Goal: Task Accomplishment & Management: Manage account settings

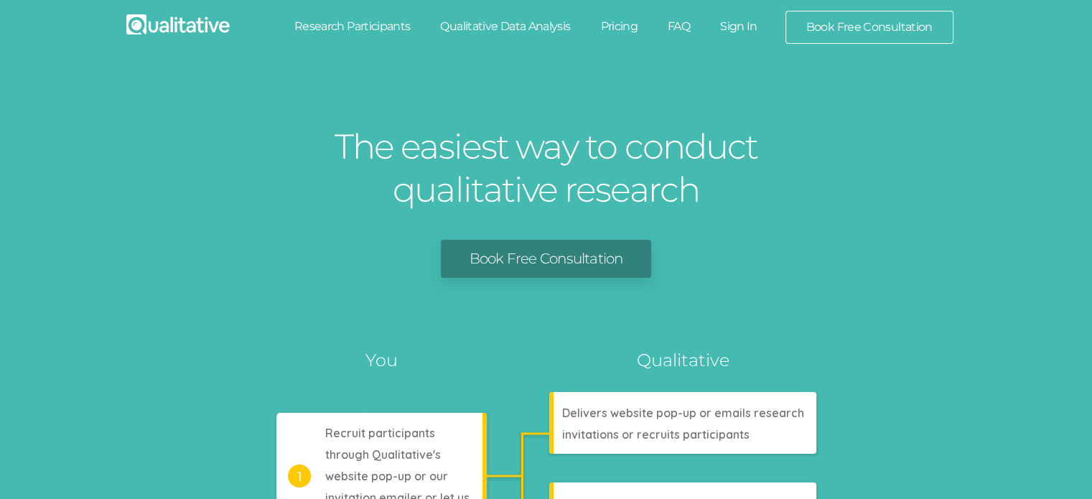
click at [750, 24] on link "Sign In" at bounding box center [738, 27] width 67 height 32
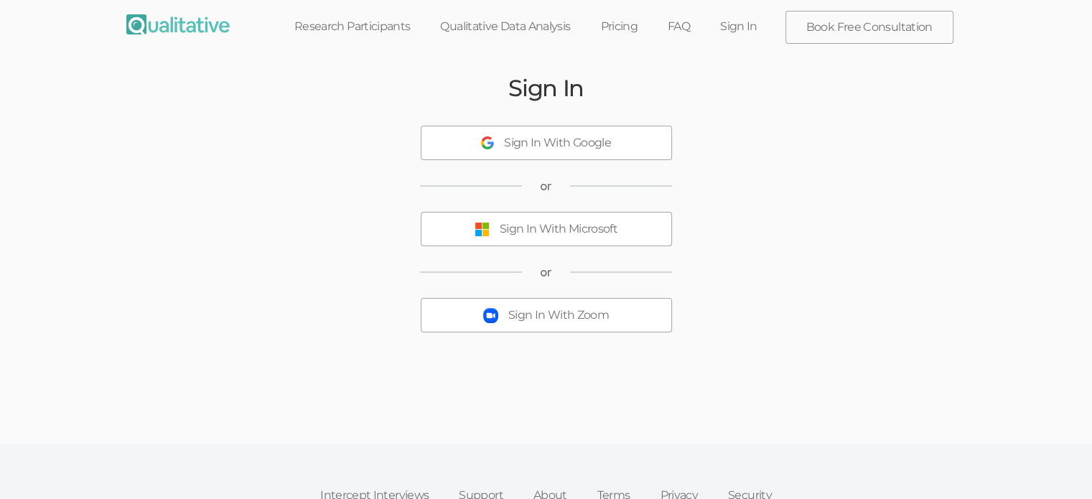
click at [573, 143] on div "Sign In With Google" at bounding box center [557, 143] width 107 height 17
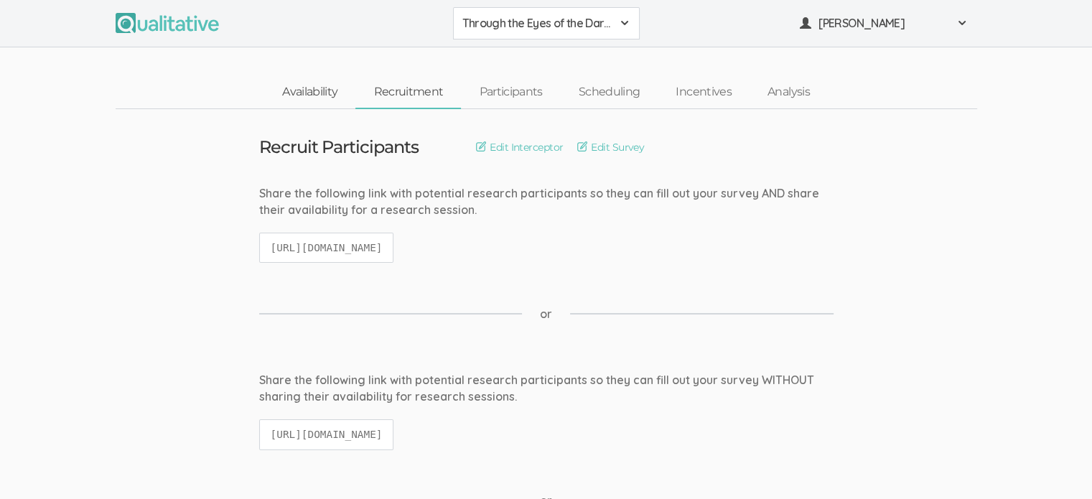
click at [307, 98] on link "Availability" at bounding box center [309, 92] width 91 height 31
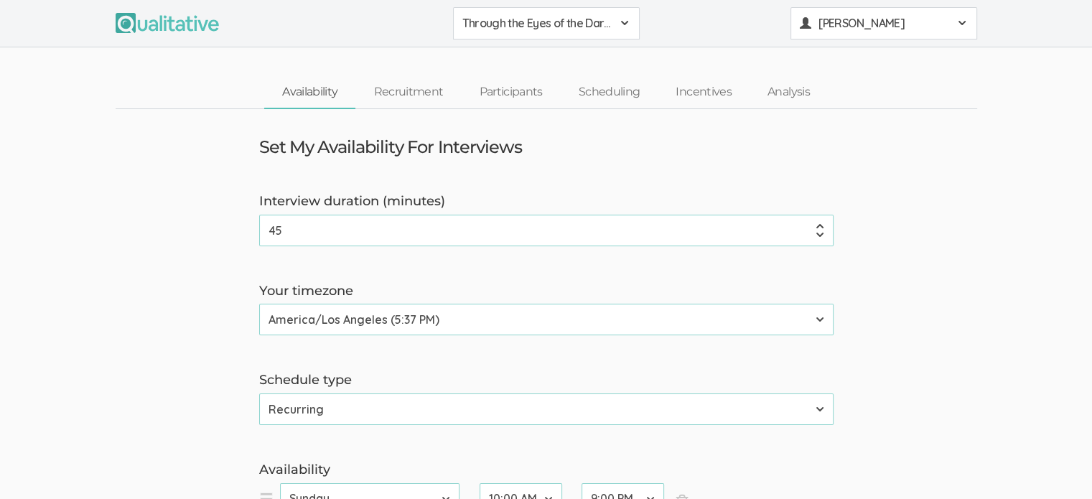
click at [824, 25] on span "Erica Starks" at bounding box center [883, 23] width 129 height 17
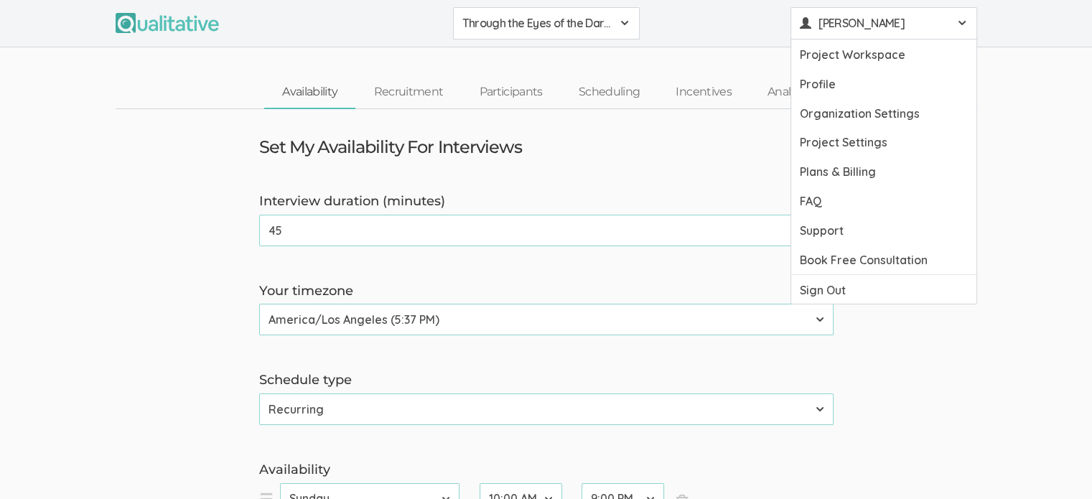
click at [701, 148] on div "Set My Availability For Interviews" at bounding box center [546, 147] width 596 height 19
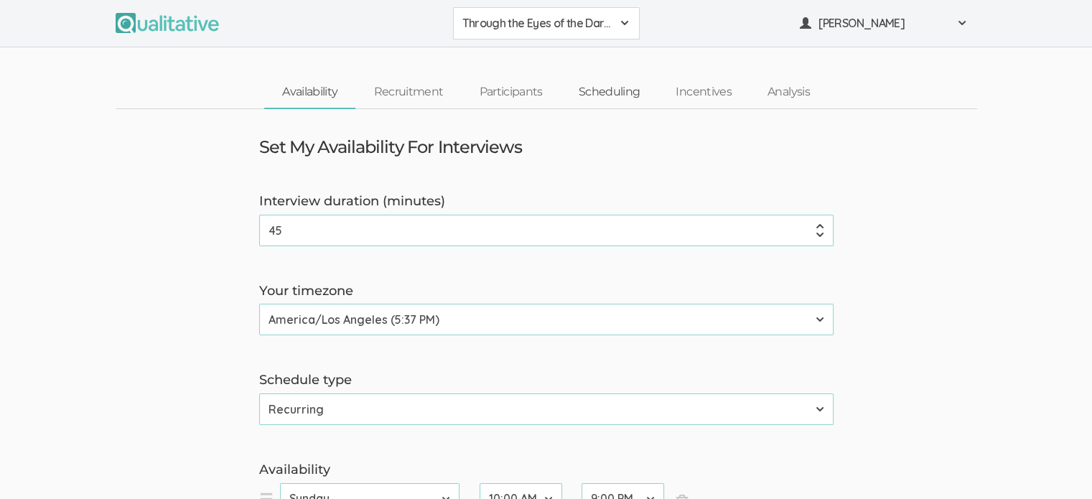
click at [615, 96] on link "Scheduling" at bounding box center [610, 92] width 98 height 31
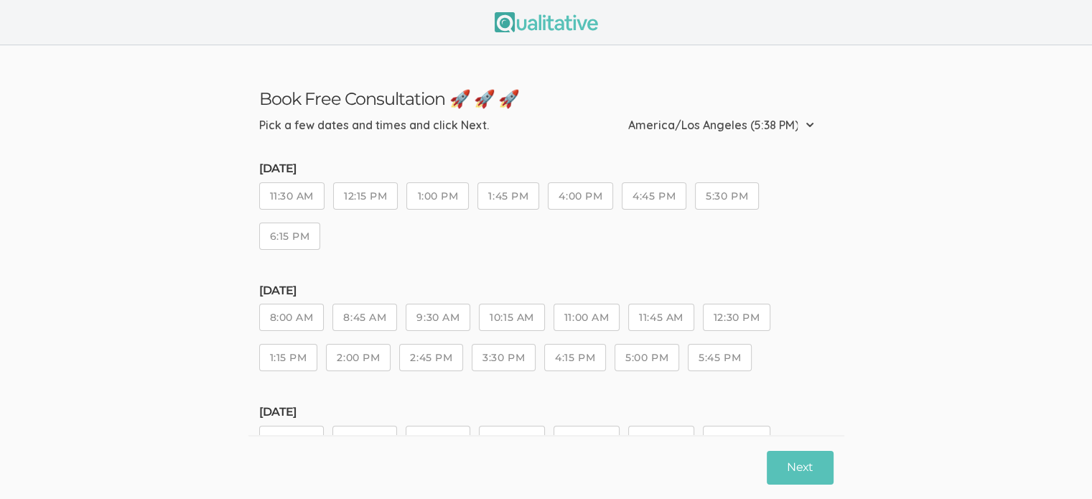
click at [296, 193] on button "11:30 AM" at bounding box center [291, 195] width 65 height 27
click at [388, 192] on button "12:15 PM" at bounding box center [365, 195] width 65 height 27
click at [440, 207] on button "1:00 PM" at bounding box center [437, 195] width 62 height 27
click at [734, 195] on button "5:30 PM" at bounding box center [727, 195] width 64 height 27
click at [302, 238] on button "6:15 PM" at bounding box center [290, 236] width 62 height 27
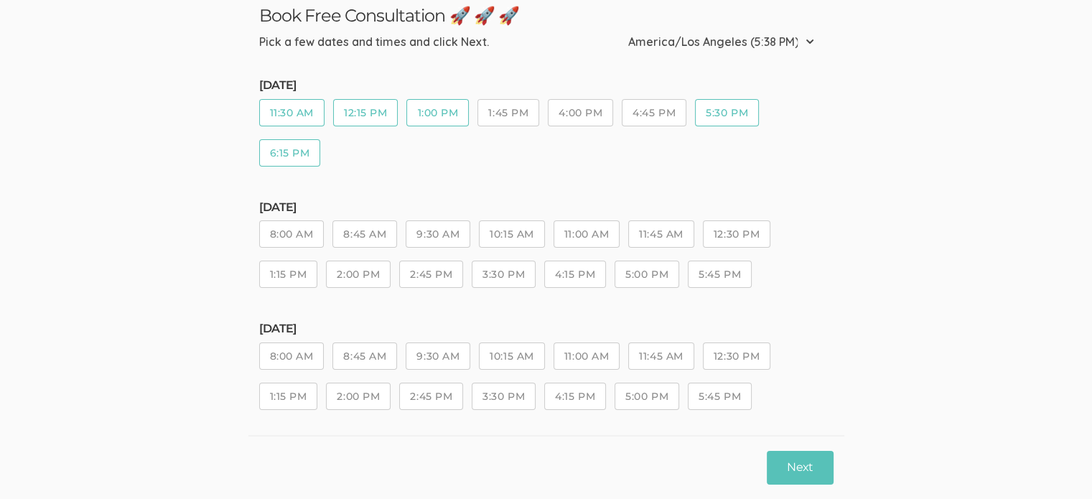
scroll to position [85, 0]
click at [514, 238] on button "10:15 AM" at bounding box center [511, 231] width 65 height 27
click at [614, 232] on button "11:00 AM" at bounding box center [587, 231] width 66 height 27
click at [675, 227] on button "11:45 AM" at bounding box center [660, 231] width 65 height 27
click at [731, 228] on button "12:30 PM" at bounding box center [736, 231] width 67 height 27
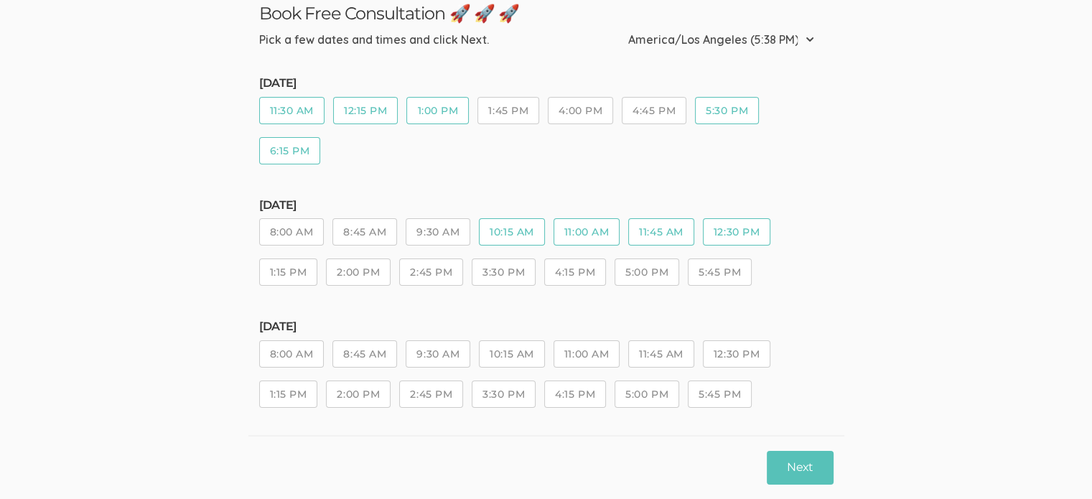
click at [289, 264] on button "1:15 PM" at bounding box center [288, 272] width 59 height 27
click at [363, 271] on button "2:00 PM" at bounding box center [358, 272] width 65 height 27
click at [416, 268] on button "2:45 PM" at bounding box center [431, 272] width 64 height 27
click at [513, 266] on button "3:30 PM" at bounding box center [504, 272] width 64 height 27
click at [577, 280] on button "4:15 PM" at bounding box center [575, 272] width 62 height 27
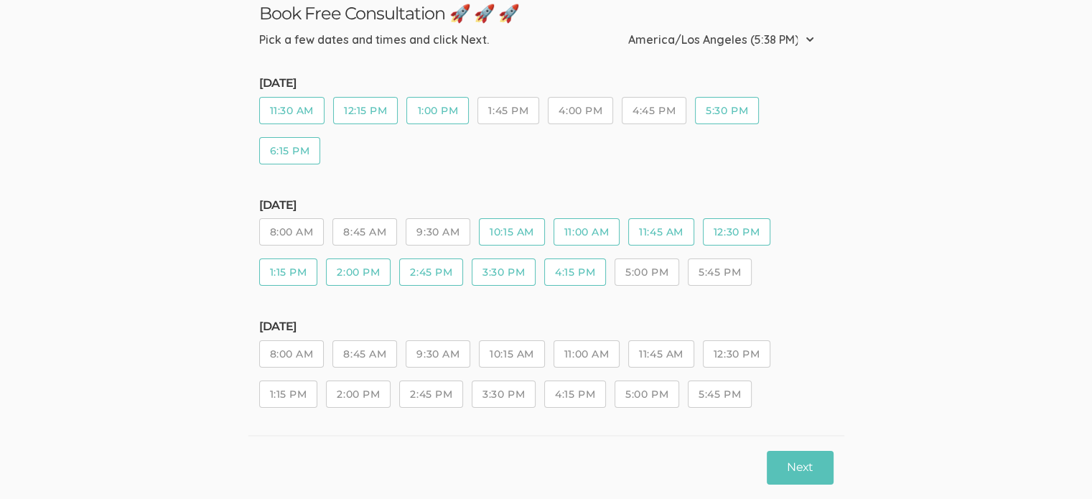
click at [649, 278] on button "5:00 PM" at bounding box center [647, 272] width 65 height 27
click at [724, 275] on button "5:45 PM" at bounding box center [720, 272] width 64 height 27
click at [661, 361] on button "11:45 AM" at bounding box center [660, 353] width 65 height 27
click at [759, 357] on button "12:30 PM" at bounding box center [736, 353] width 67 height 27
click at [272, 389] on button "1:15 PM" at bounding box center [288, 394] width 59 height 27
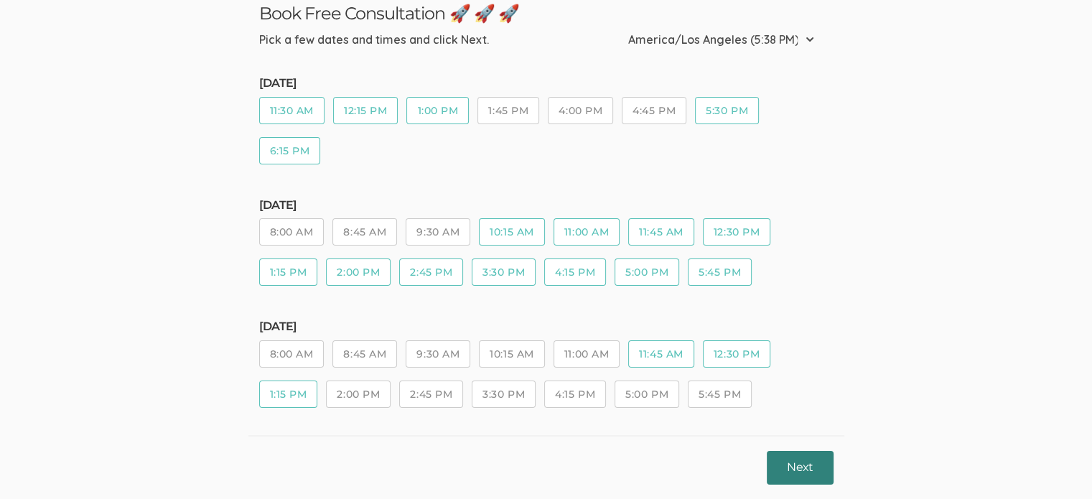
click at [799, 464] on button "Next" at bounding box center [800, 468] width 66 height 34
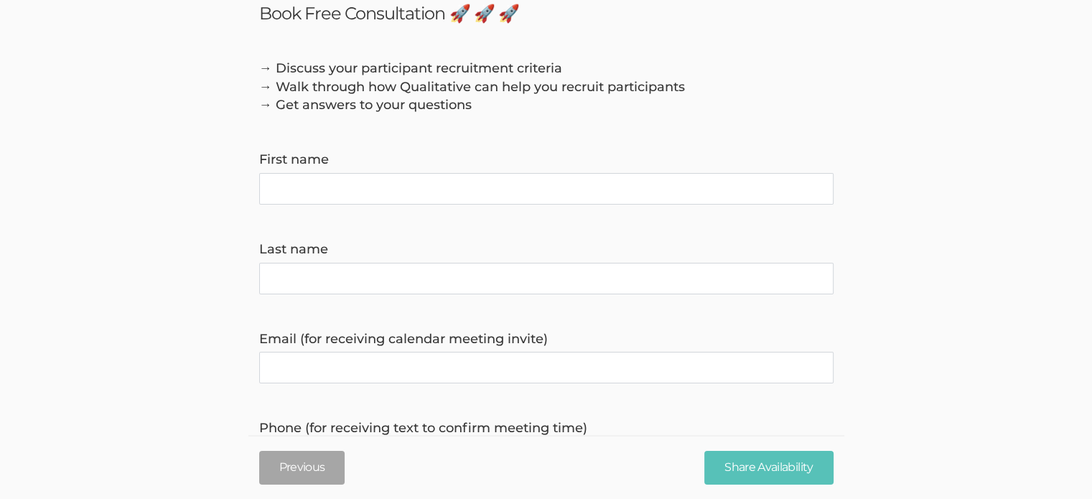
scroll to position [0, 0]
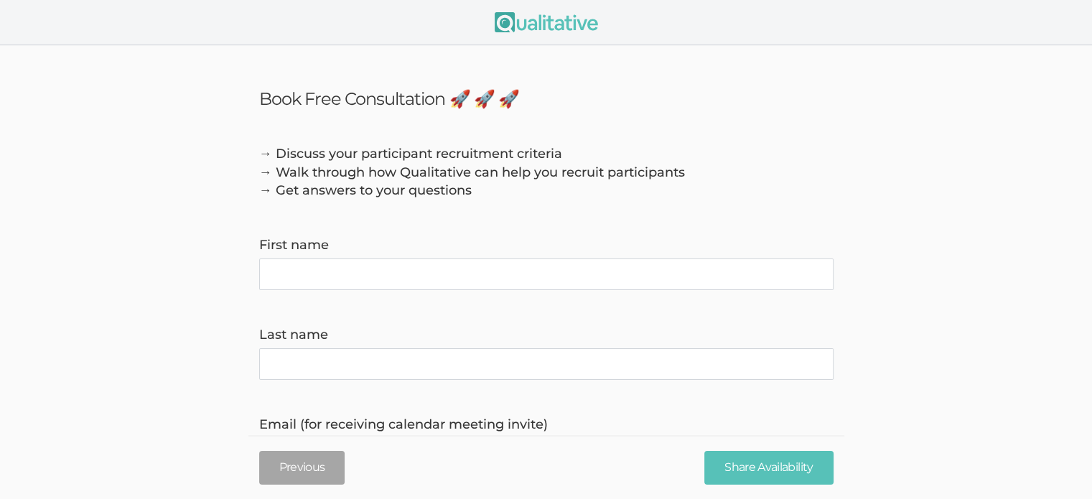
click at [483, 273] on name "First name" at bounding box center [546, 275] width 574 height 32
type name "Erica"
type name "Starks"
type invite\) "ericahstarks@gmail.com"
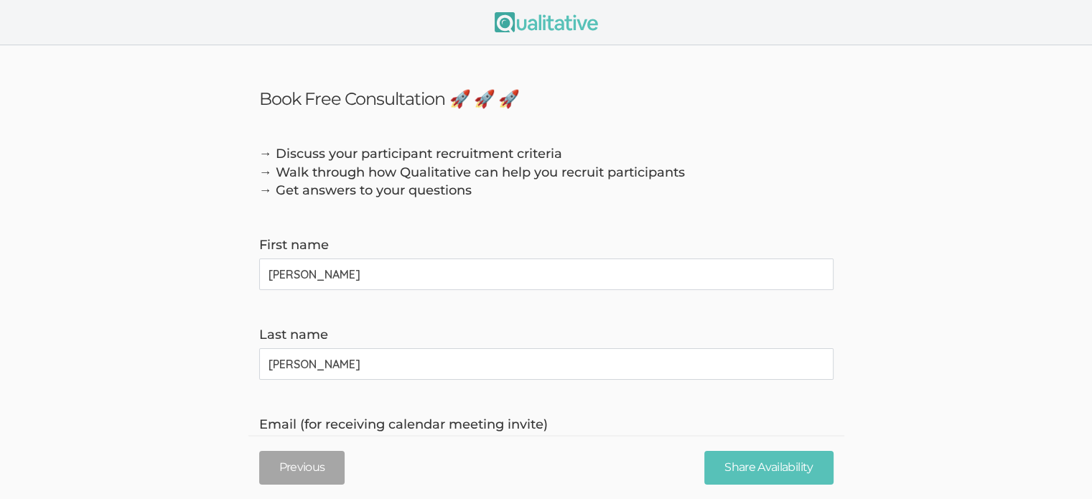
type time\) "6508080192"
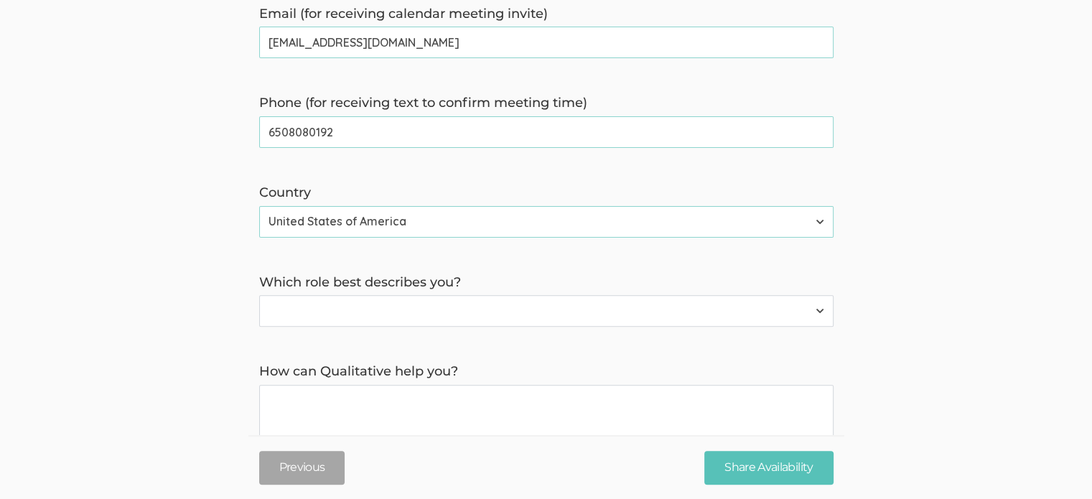
scroll to position [427, 0]
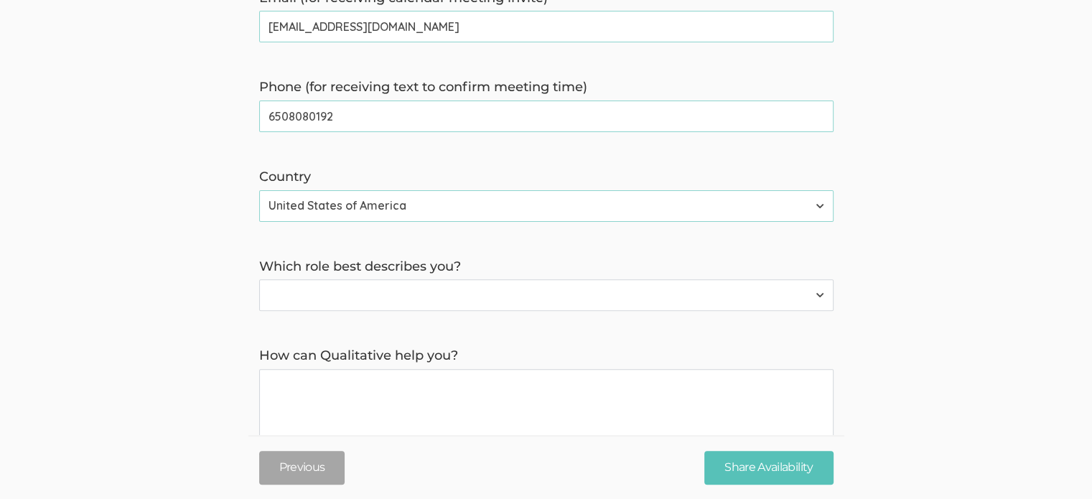
click at [765, 297] on select "Participant Researcher" at bounding box center [546, 295] width 574 height 32
select select "1"
click at [259, 281] on select "Participant Researcher" at bounding box center [546, 295] width 574 height 32
click at [690, 415] on you\? "How can Qualitative help you?" at bounding box center [546, 441] width 574 height 144
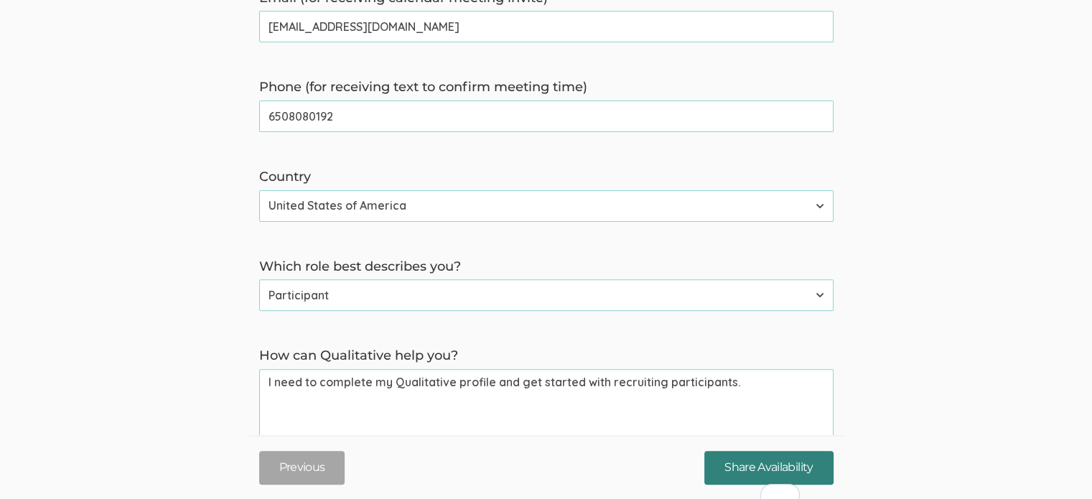
type you\? "I need to complete my Qualitative profile and get started with recruiting parti…"
click at [770, 477] on input "Share Availability" at bounding box center [768, 468] width 129 height 34
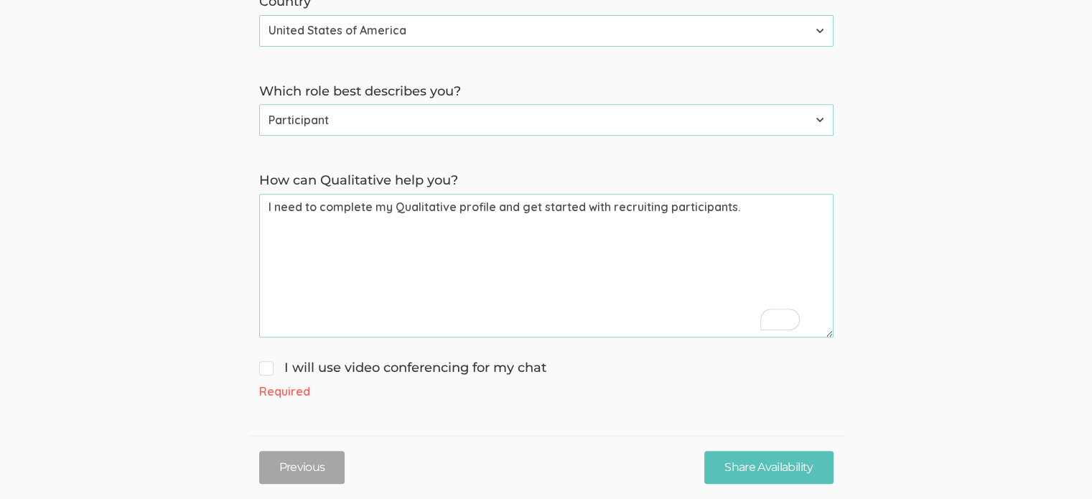
click at [271, 367] on span "I will use video conferencing for my chat" at bounding box center [402, 368] width 287 height 19
click at [269, 367] on input "I will use video conferencing for my chat" at bounding box center [263, 366] width 9 height 9
checkbox input "true"
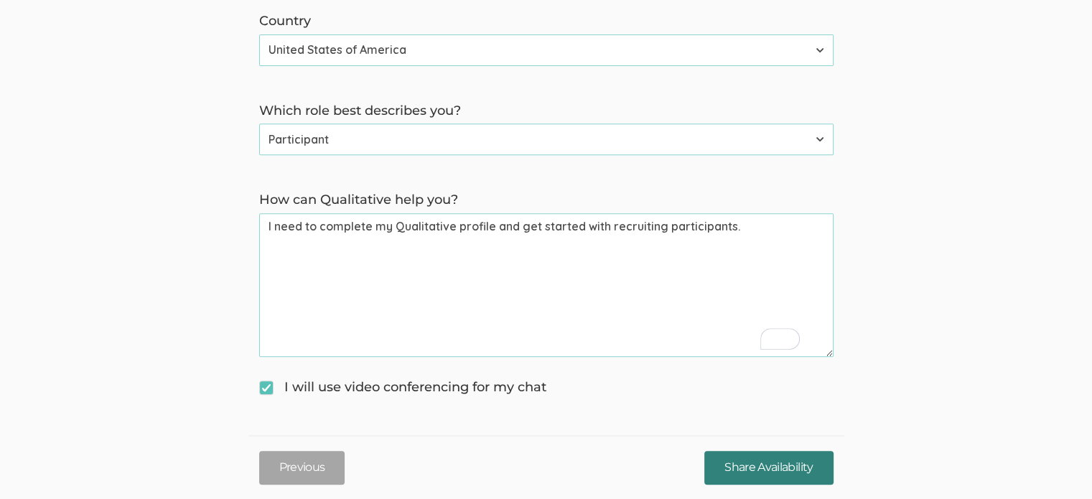
click at [786, 470] on input "Share Availability" at bounding box center [768, 468] width 129 height 34
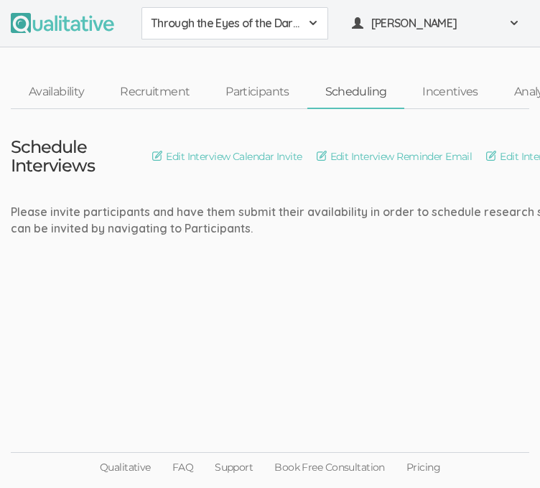
click at [280, 130] on td "Schedule Interviews Edit Interview Calendar Invite Edit Interview Reminder Emai…" at bounding box center [344, 173] width 688 height 128
click at [66, 93] on link "Availability" at bounding box center [56, 92] width 91 height 31
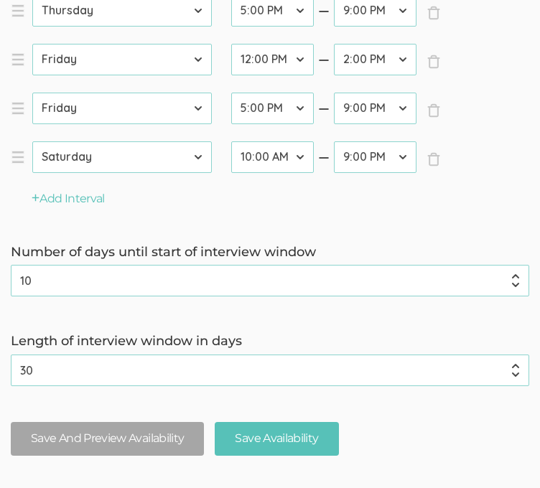
scroll to position [971, 0]
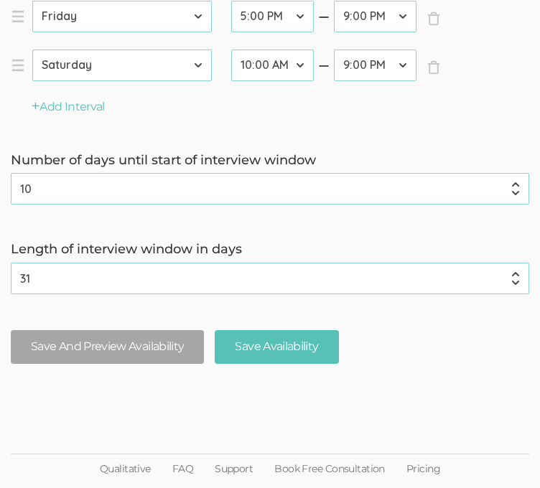
click at [518, 271] on input "31" at bounding box center [270, 279] width 518 height 32
click at [513, 283] on input "30" at bounding box center [270, 279] width 518 height 32
click at [513, 283] on input "29" at bounding box center [270, 279] width 518 height 32
click at [513, 283] on input "28" at bounding box center [270, 279] width 518 height 32
click at [513, 283] on input "27" at bounding box center [270, 279] width 518 height 32
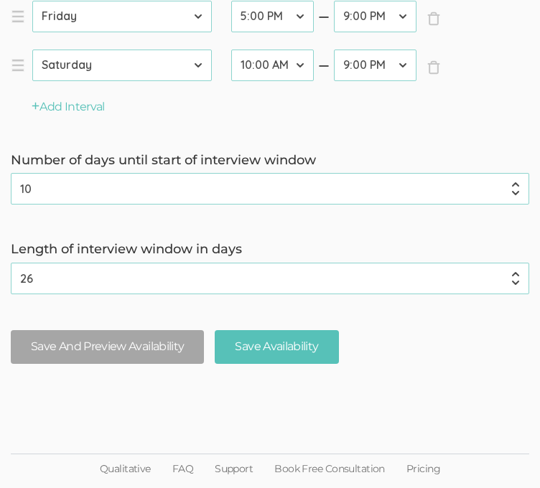
click at [513, 283] on input "26" at bounding box center [270, 279] width 518 height 32
click at [513, 283] on input "25" at bounding box center [270, 279] width 518 height 32
click at [513, 283] on input "24" at bounding box center [270, 279] width 518 height 32
type input "23"
click at [513, 283] on input "23" at bounding box center [270, 279] width 518 height 32
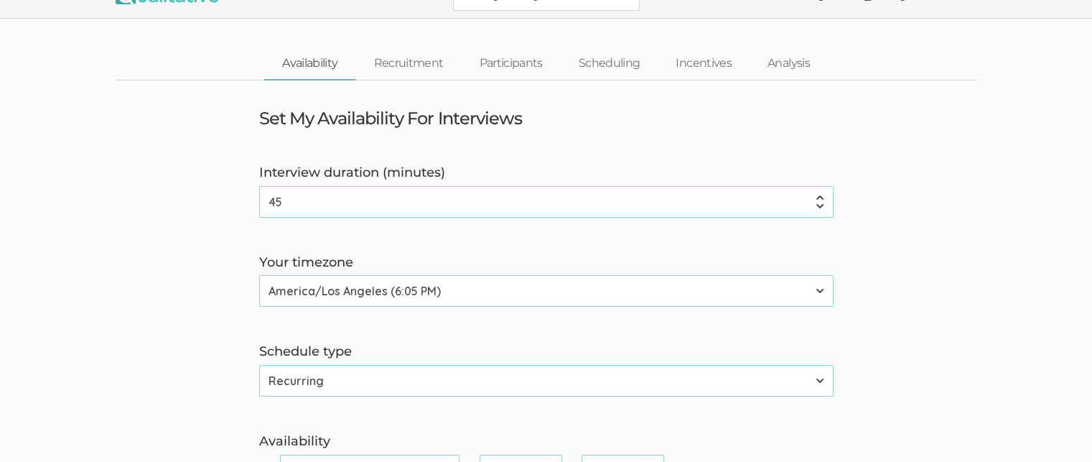
scroll to position [0, 0]
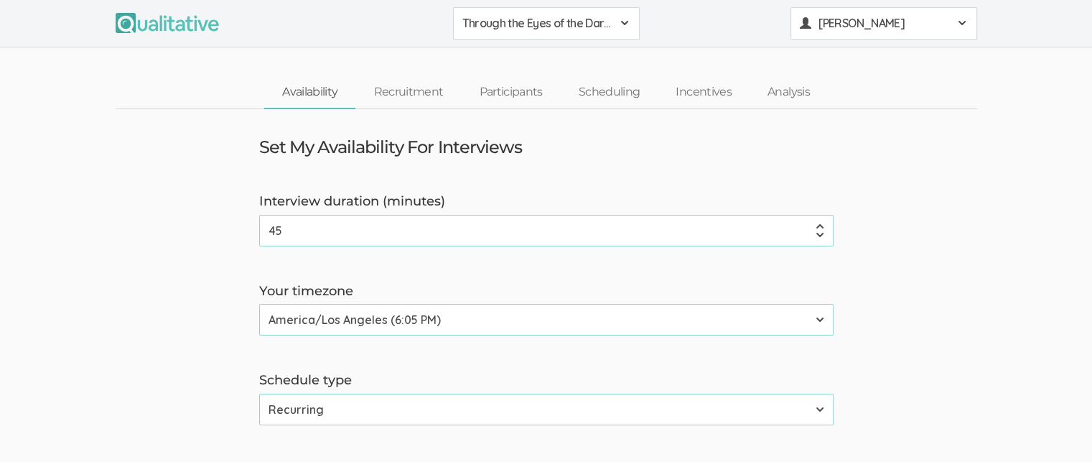
click at [935, 24] on span "Erica Starks" at bounding box center [883, 23] width 129 height 17
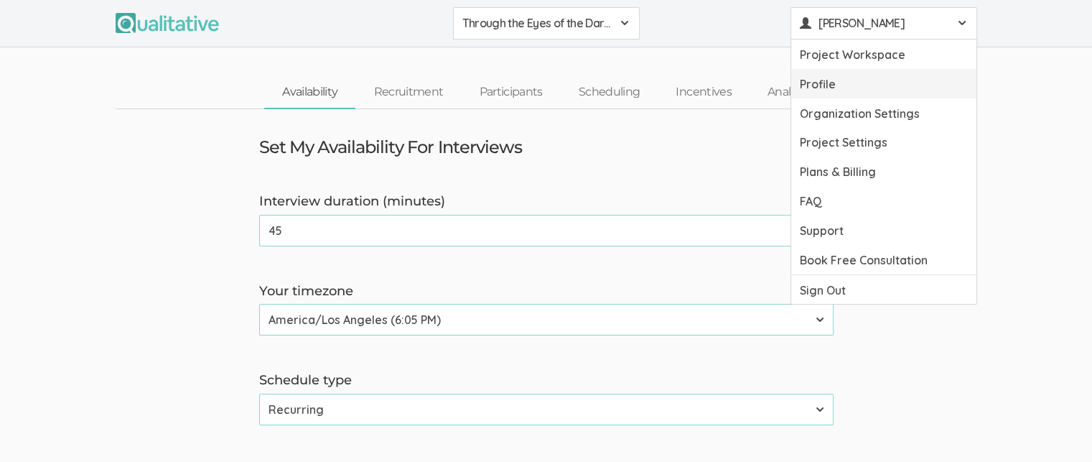
click at [852, 89] on link "Profile" at bounding box center [883, 83] width 185 height 29
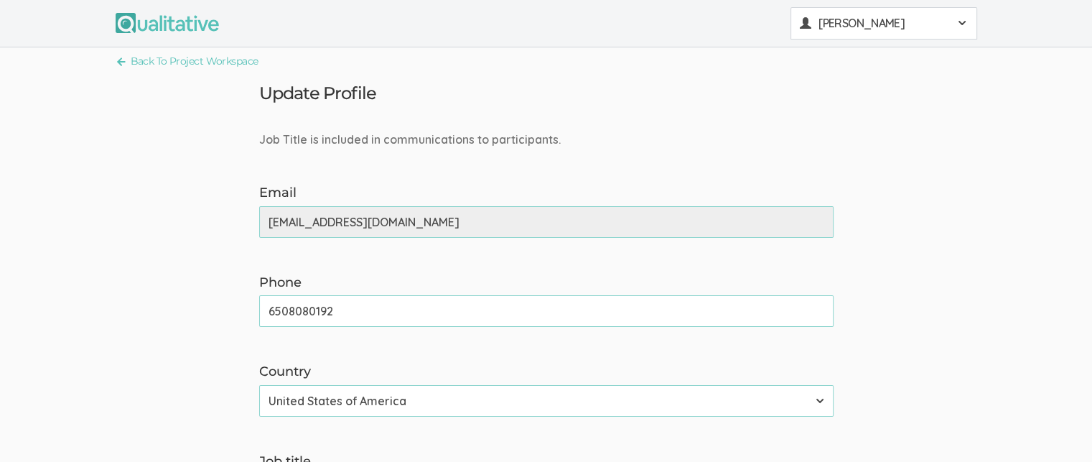
click at [927, 20] on span "Erica Starks" at bounding box center [883, 23] width 129 height 17
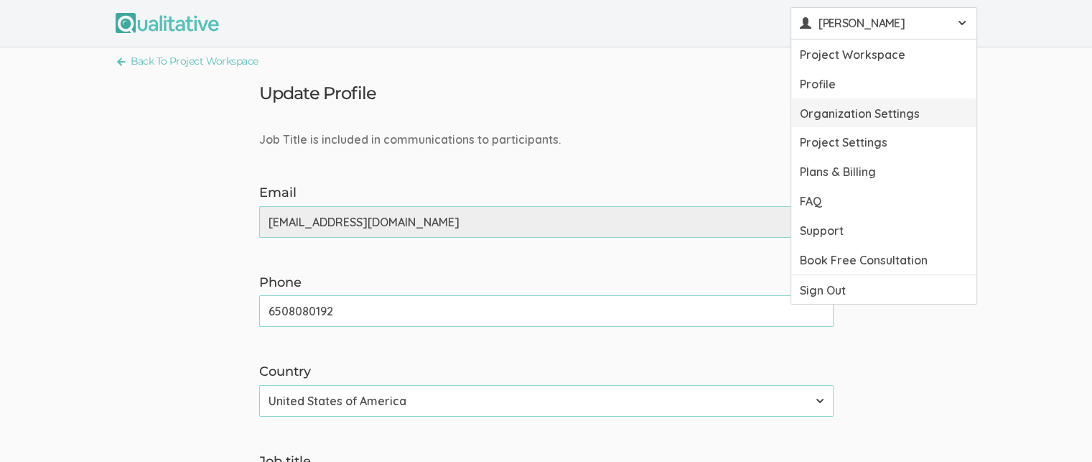
click at [899, 108] on link "Organization Settings" at bounding box center [883, 112] width 185 height 29
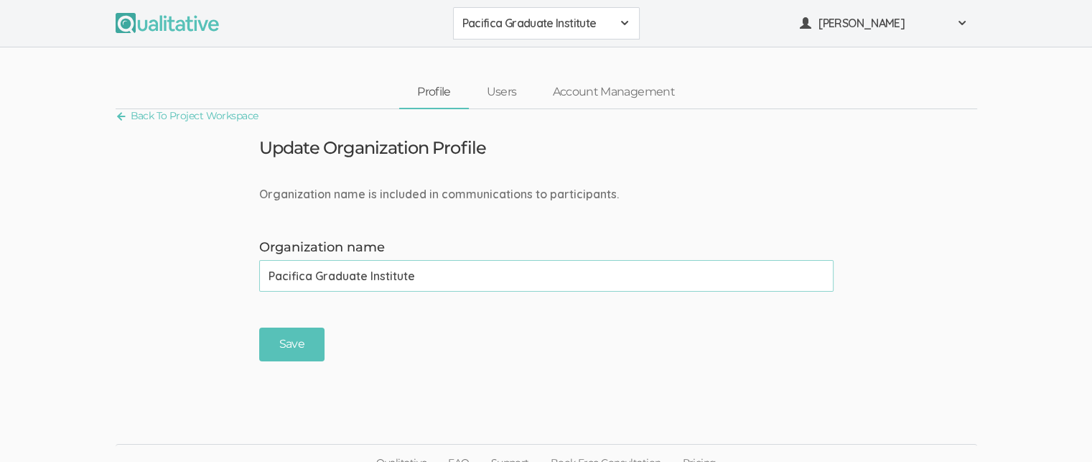
scroll to position [17, 0]
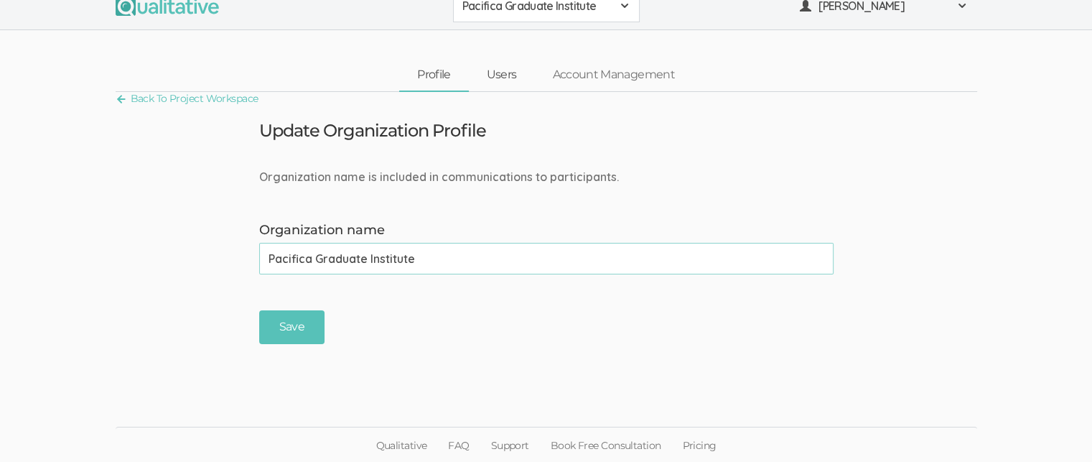
click at [513, 76] on link "Users" at bounding box center [502, 75] width 66 height 31
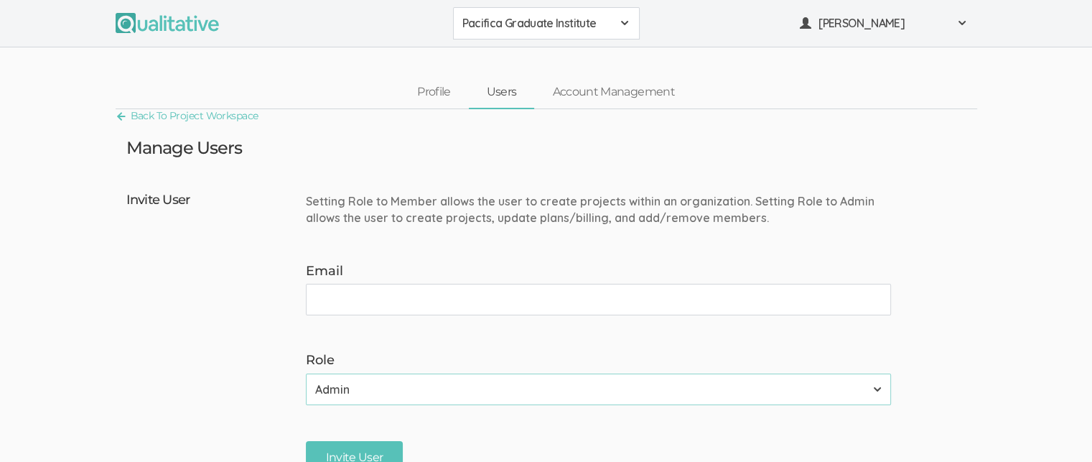
click at [532, 287] on input "Email" at bounding box center [598, 300] width 585 height 32
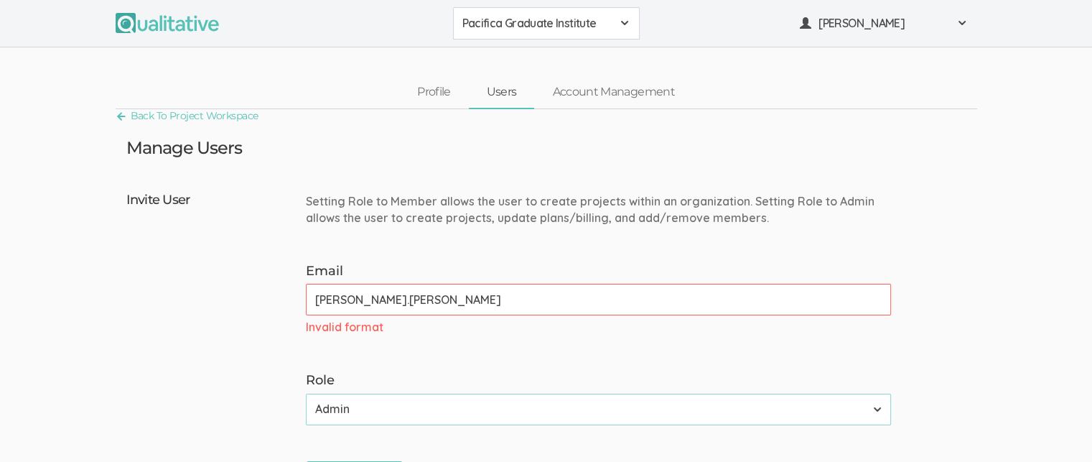
type input "erica.starks@my.pacifica.edu"
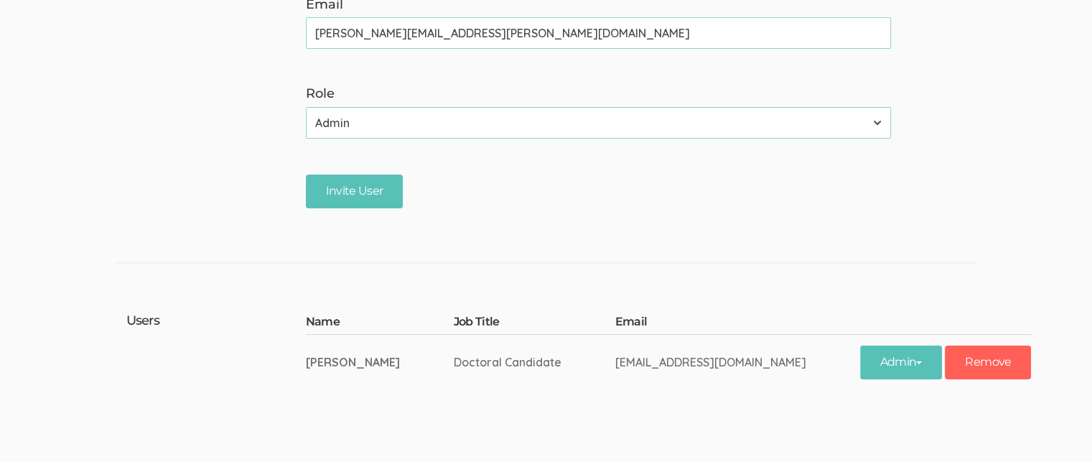
scroll to position [270, 0]
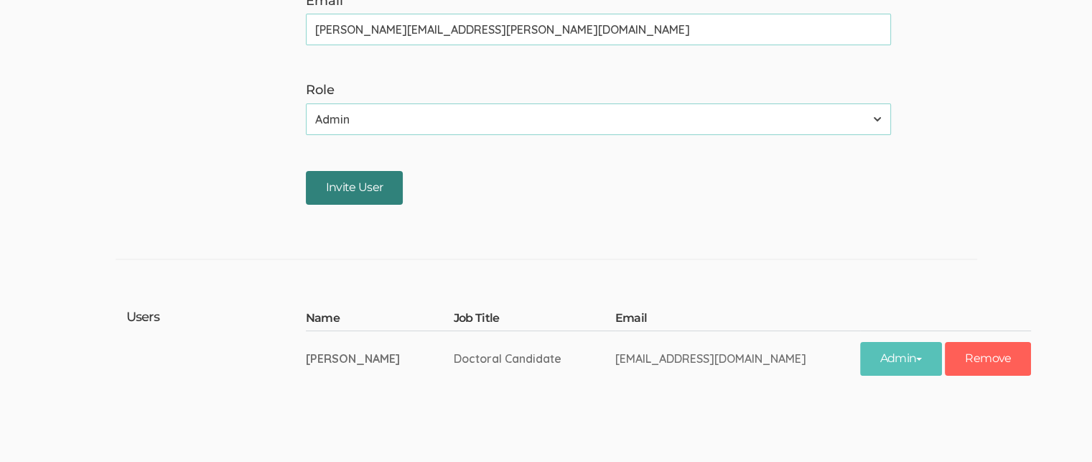
click at [355, 189] on input "Invite User" at bounding box center [355, 188] width 98 height 34
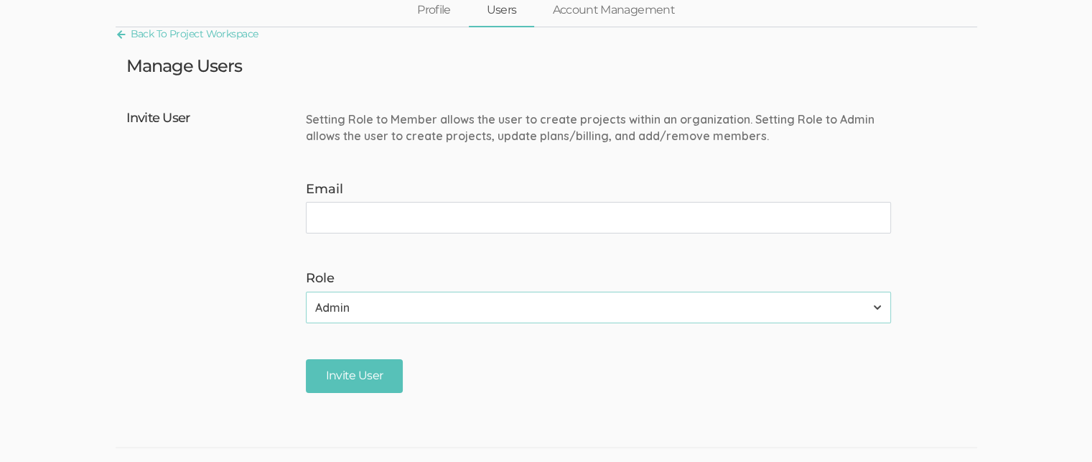
scroll to position [0, 0]
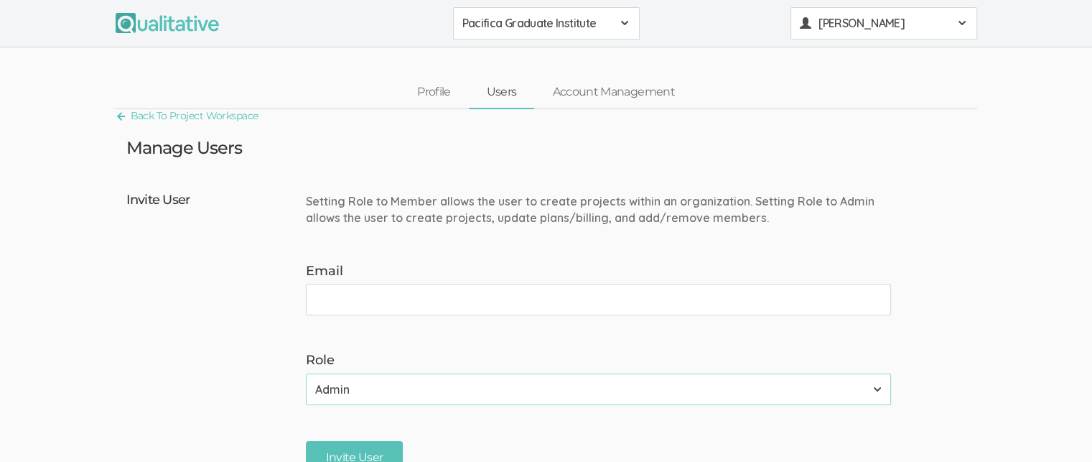
click at [956, 34] on button "Erica Starks" at bounding box center [884, 23] width 187 height 32
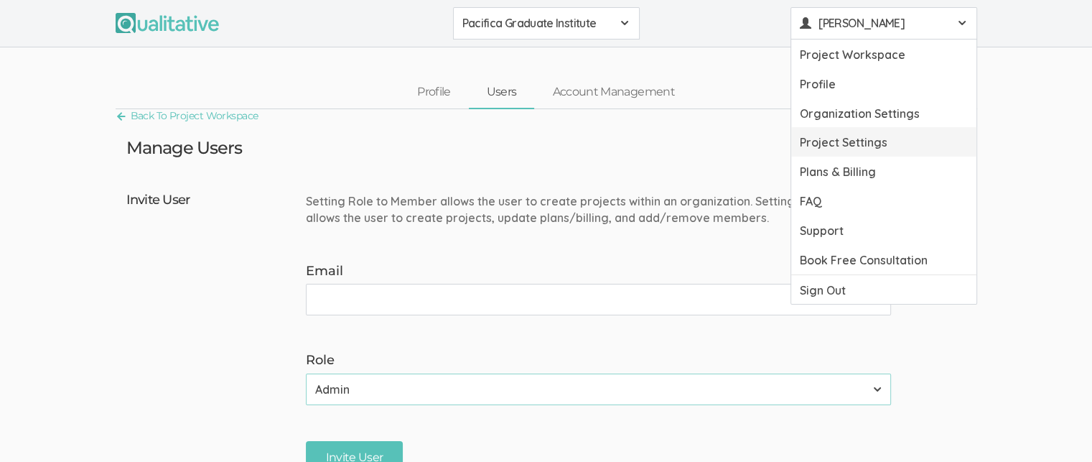
click at [880, 139] on link "Project Settings" at bounding box center [883, 141] width 185 height 29
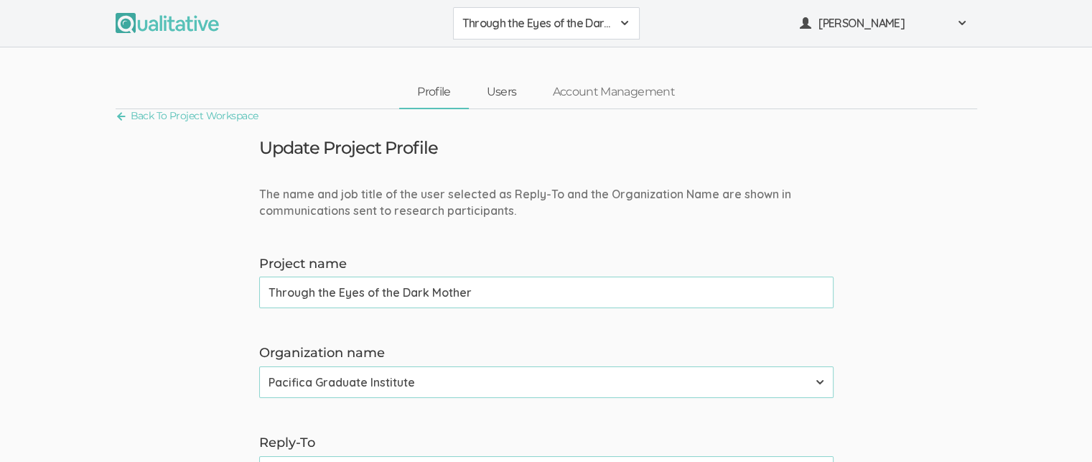
click at [483, 87] on link "Users" at bounding box center [502, 92] width 66 height 31
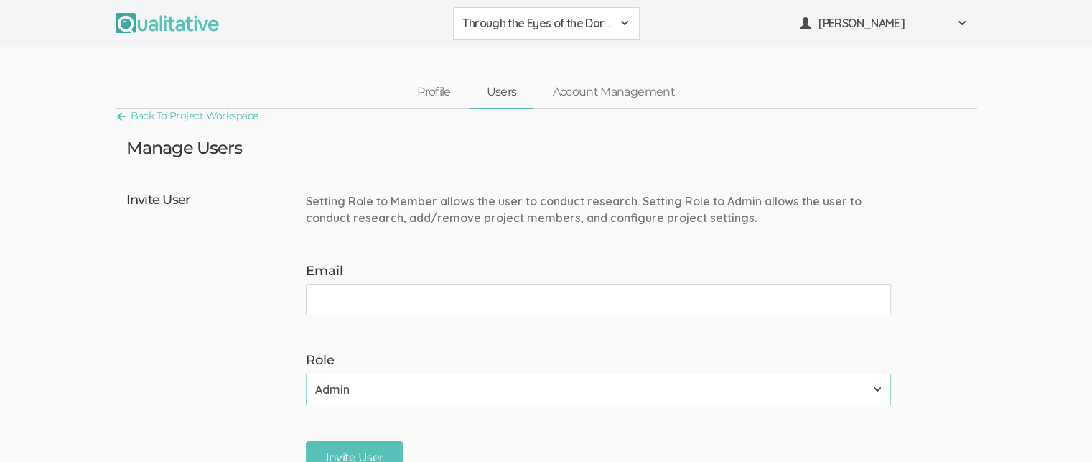
click at [515, 304] on input "Email" at bounding box center [598, 300] width 585 height 32
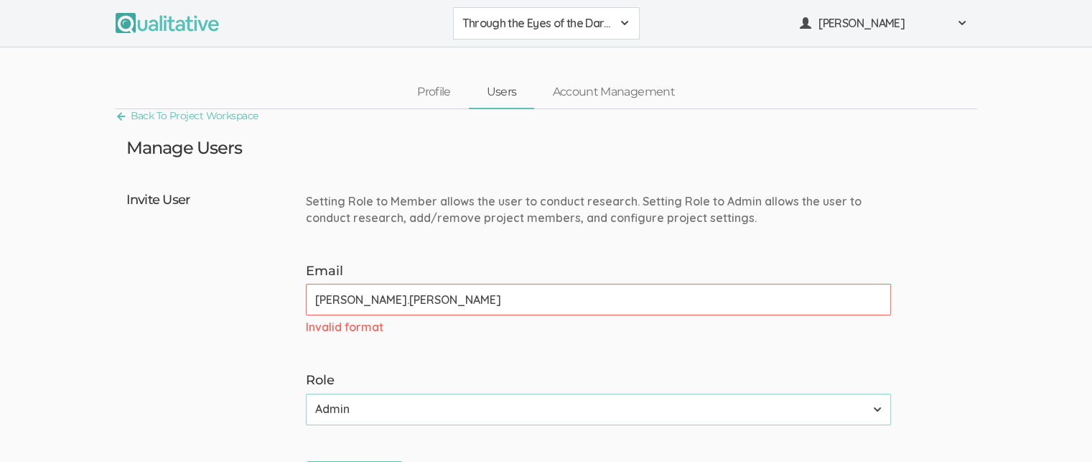
type input "erica.starks@my.pacifica.edu"
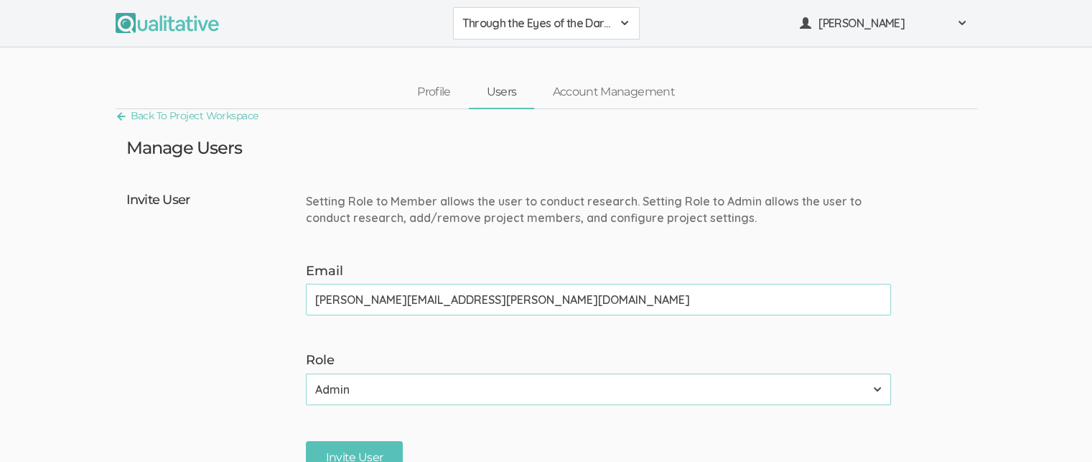
scroll to position [144, 0]
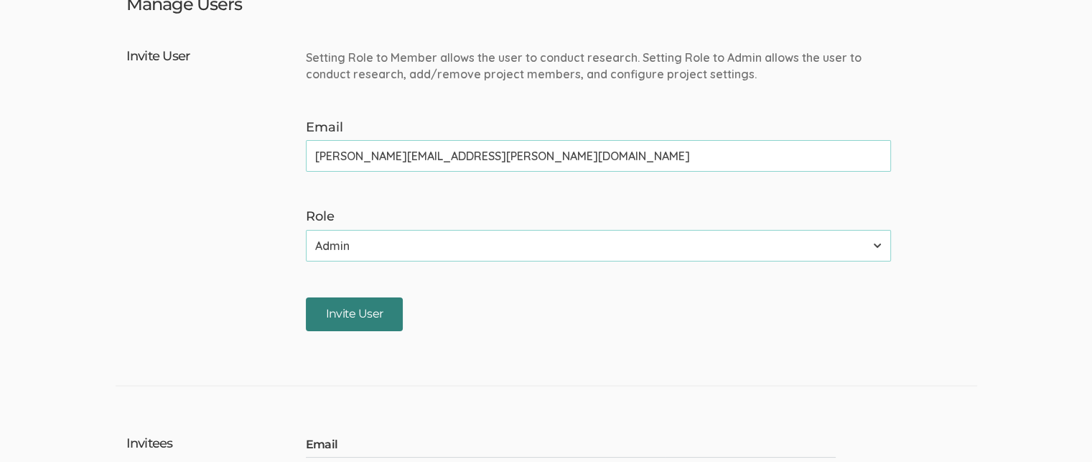
click at [373, 302] on input "Invite User" at bounding box center [355, 314] width 98 height 34
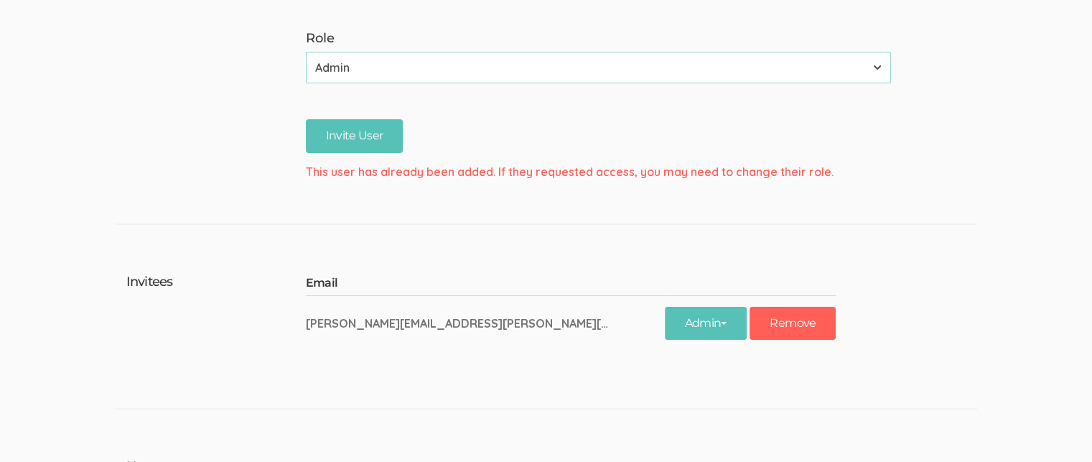
scroll to position [0, 0]
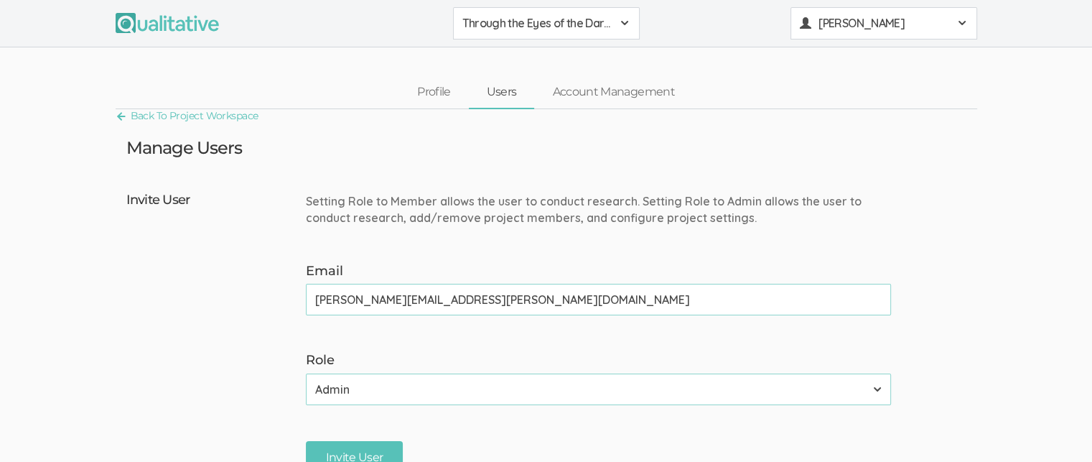
click at [911, 15] on span "Erica Starks" at bounding box center [883, 23] width 129 height 17
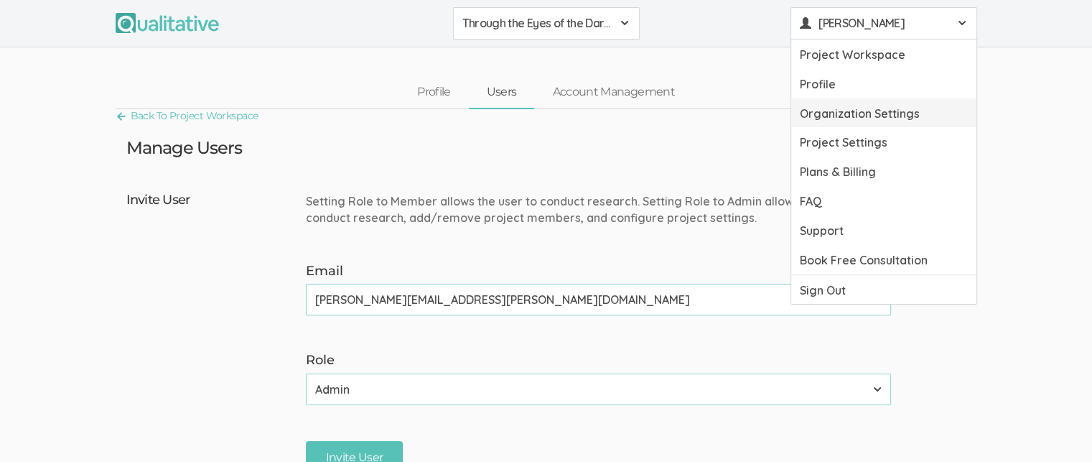
click at [838, 111] on link "Organization Settings" at bounding box center [883, 112] width 185 height 29
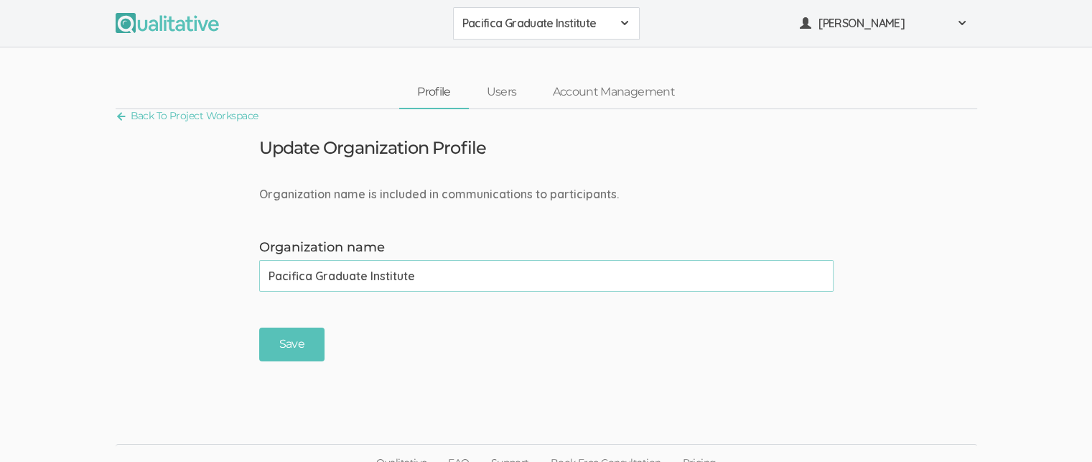
click at [500, 109] on div "Back To Project Workspace" at bounding box center [547, 117] width 862 height 17
click at [505, 95] on link "Users" at bounding box center [502, 92] width 66 height 31
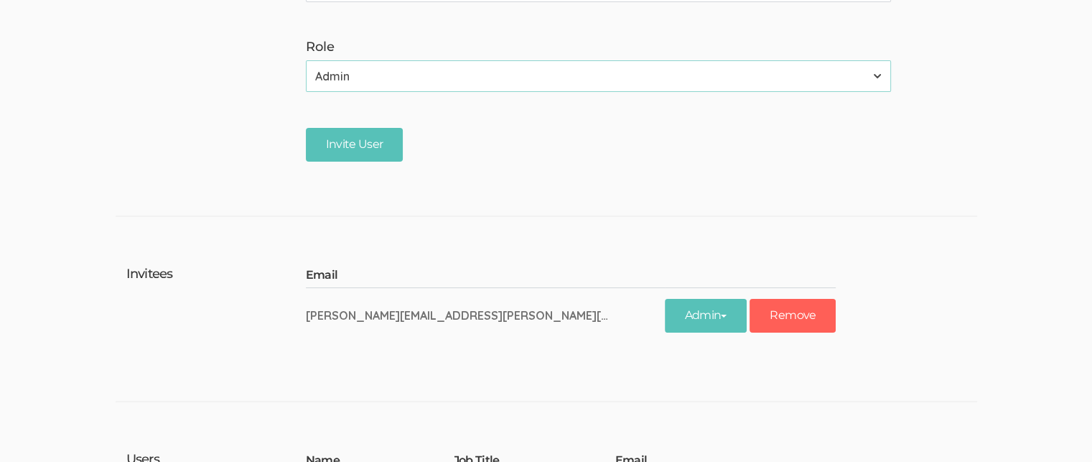
scroll to position [341, 0]
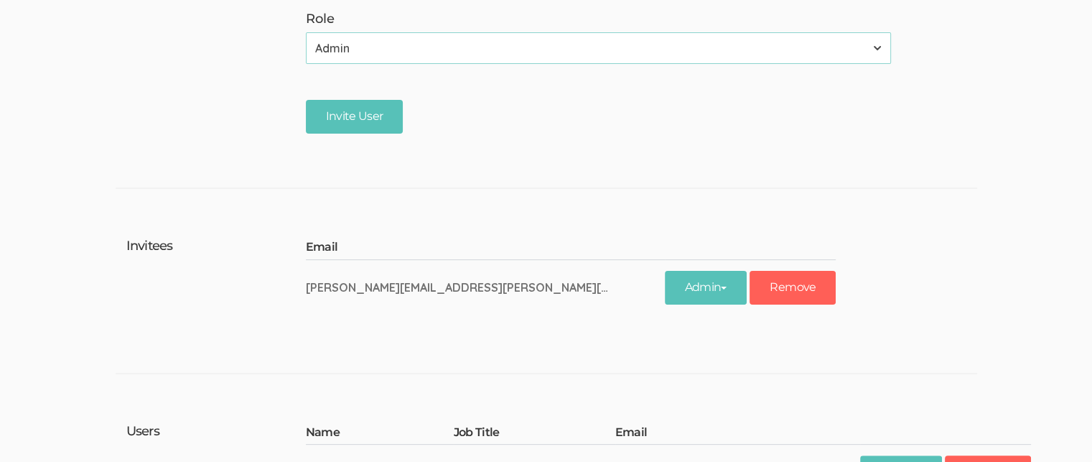
click at [692, 259] on td "Admin Remove" at bounding box center [751, 286] width 172 height 55
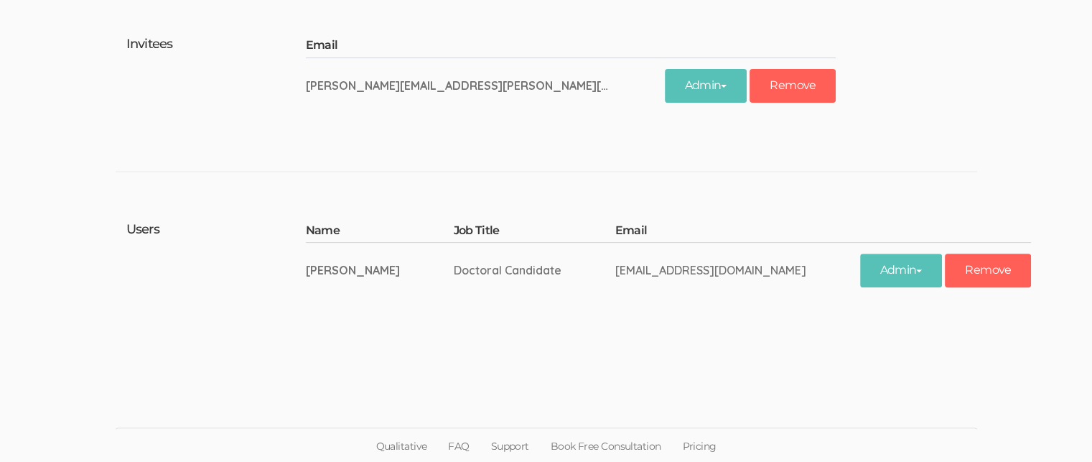
scroll to position [543, 0]
click at [945, 266] on button "Remove" at bounding box center [988, 270] width 86 height 34
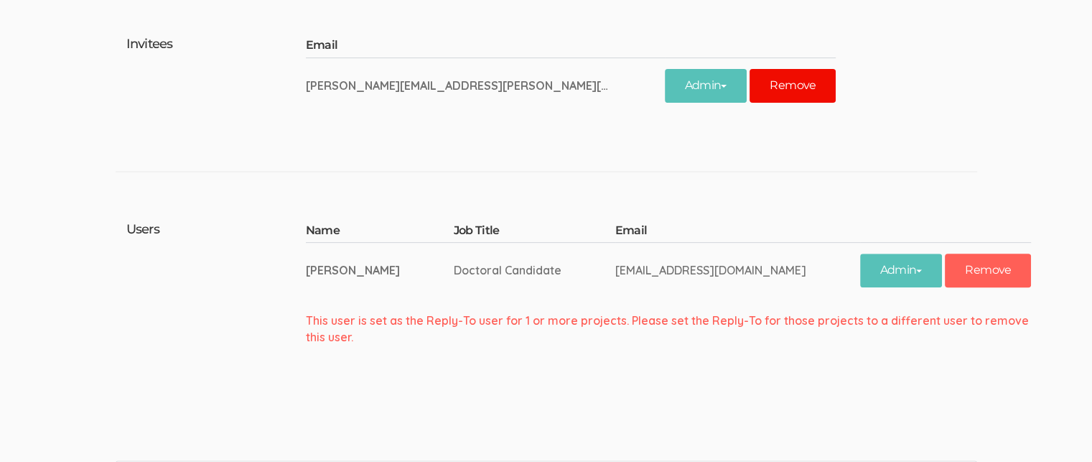
click at [750, 85] on button "Remove" at bounding box center [793, 86] width 86 height 34
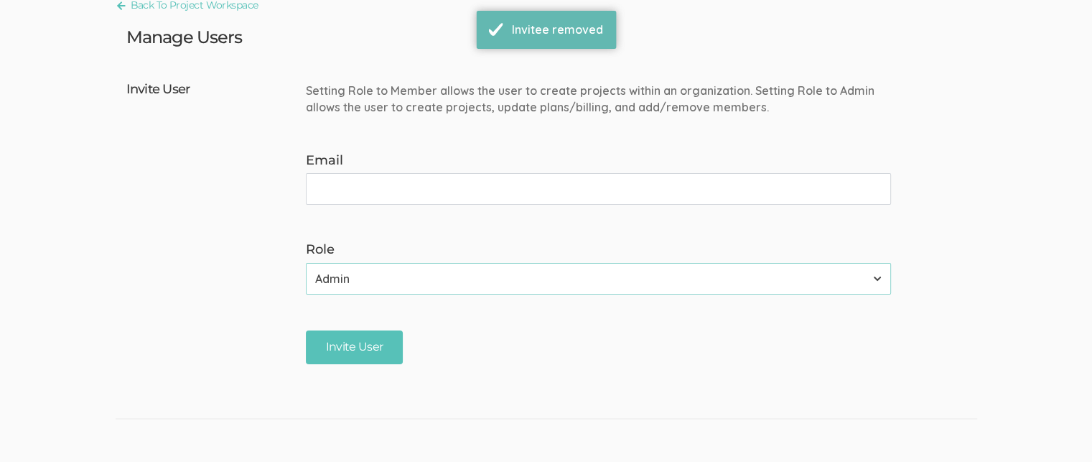
scroll to position [111, 0]
click at [580, 197] on input "Email" at bounding box center [598, 188] width 585 height 32
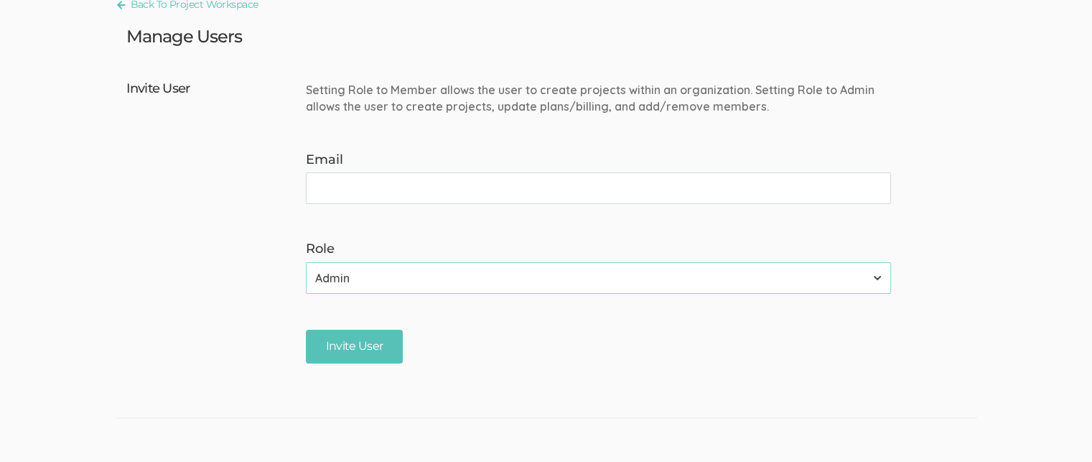
scroll to position [0, 0]
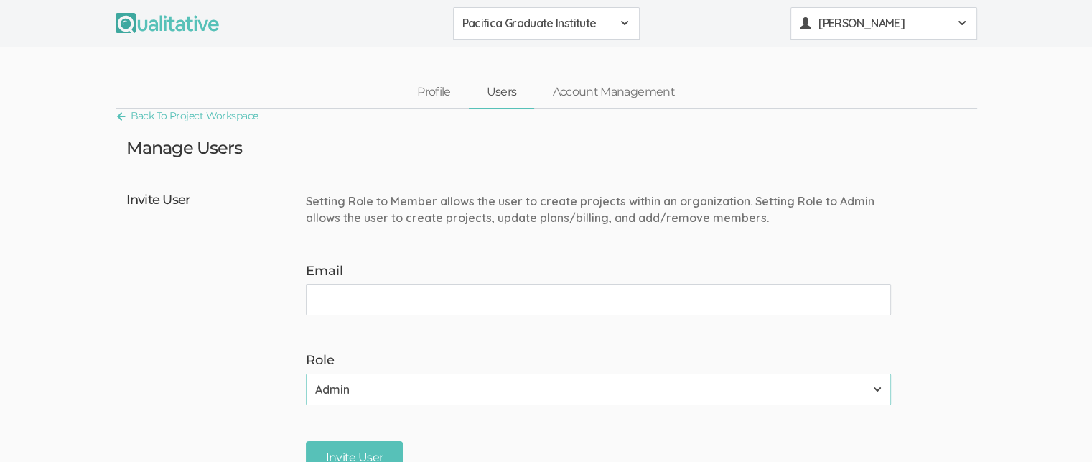
click at [931, 17] on span "Erica Starks" at bounding box center [883, 23] width 129 height 17
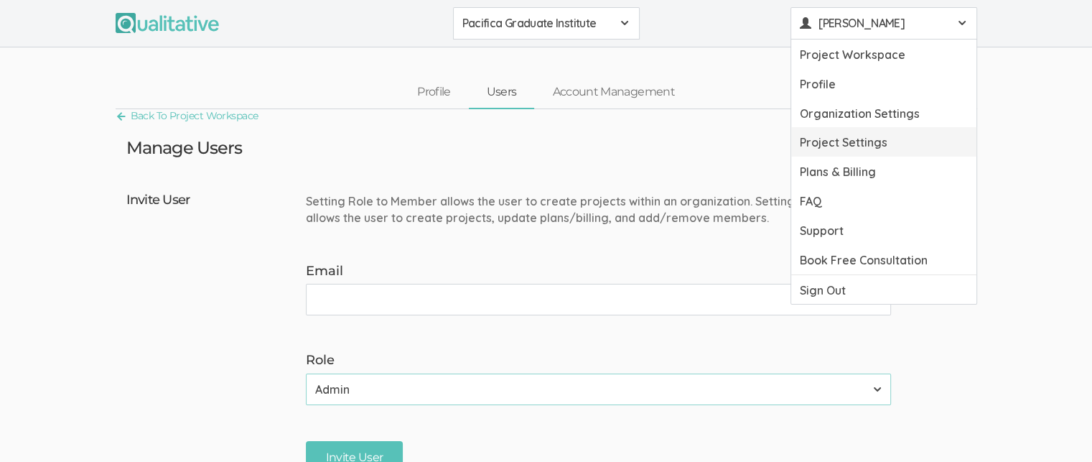
click at [865, 141] on link "Project Settings" at bounding box center [883, 141] width 185 height 29
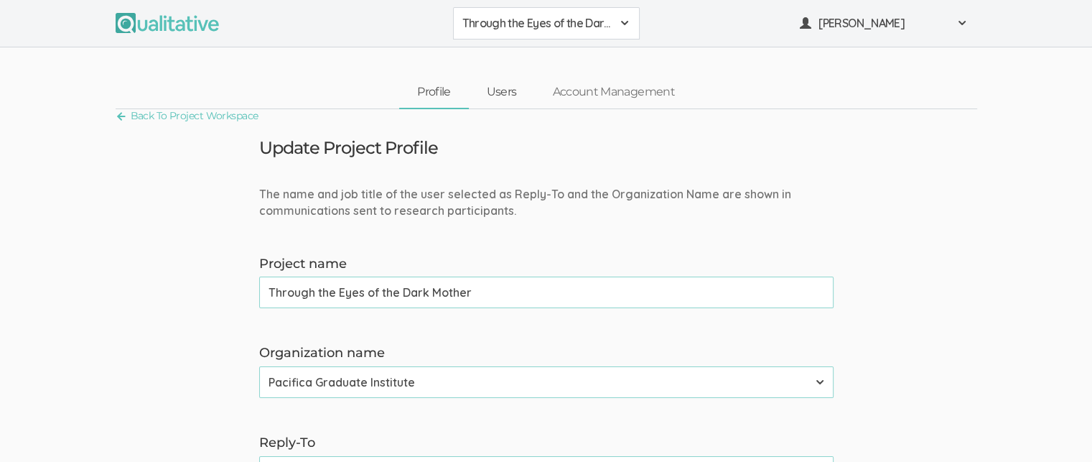
click at [501, 91] on link "Users" at bounding box center [502, 92] width 66 height 31
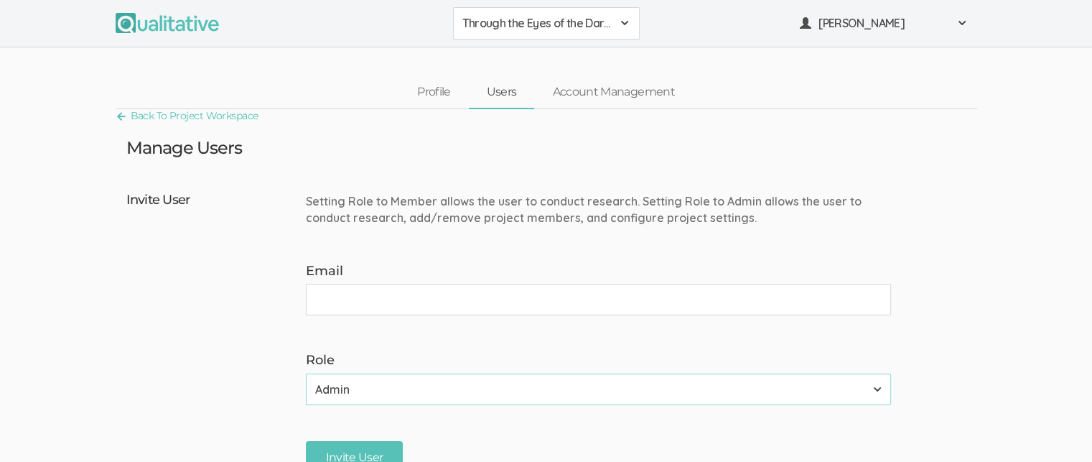
click at [376, 299] on input "Email" at bounding box center [598, 300] width 585 height 32
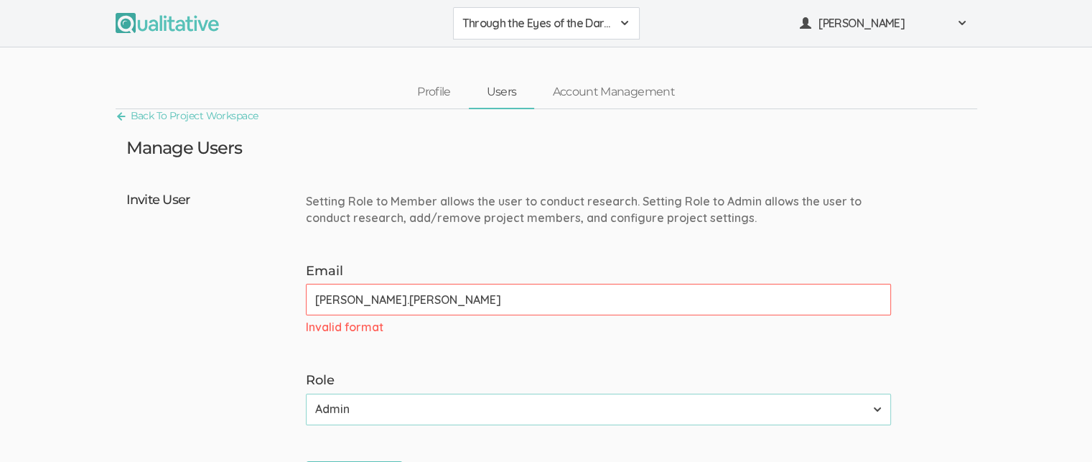
type input "erica.starks@my.pacifica.edu"
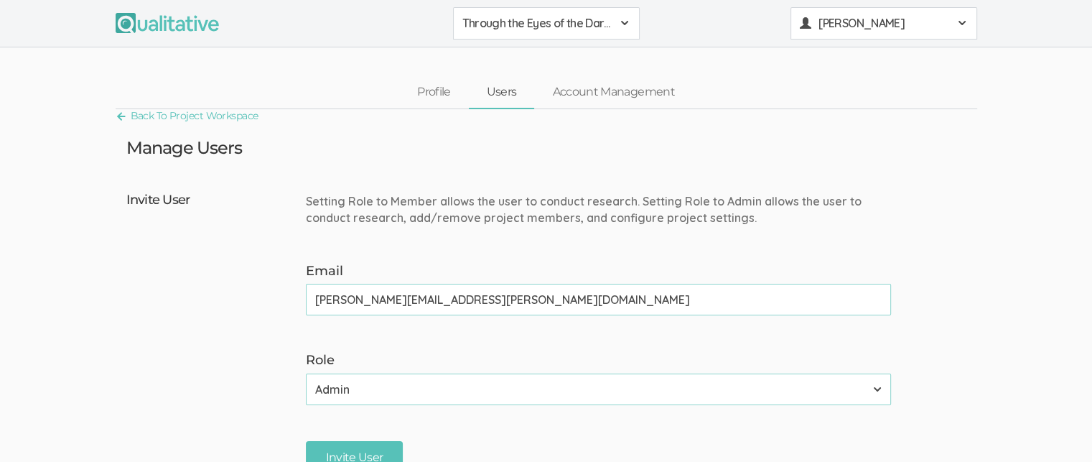
click at [879, 27] on span "Erica Starks" at bounding box center [883, 23] width 129 height 17
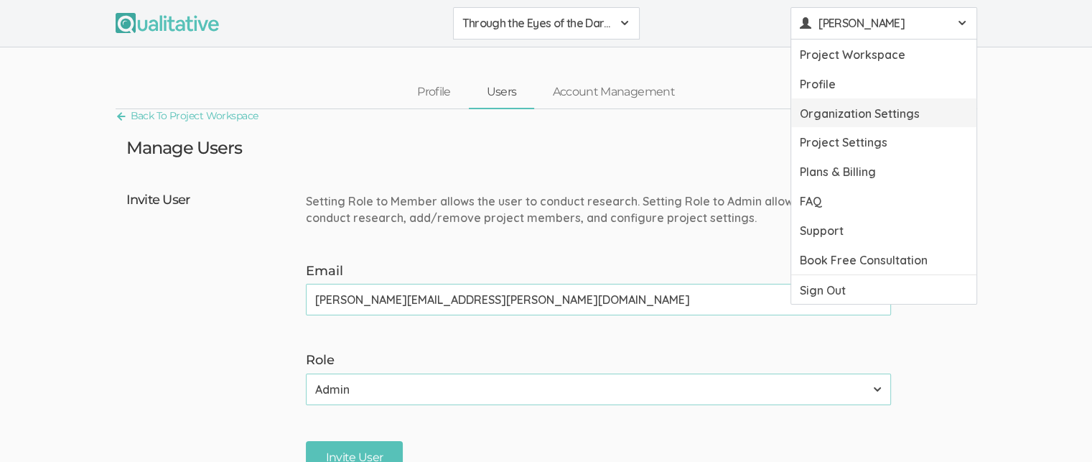
click at [875, 121] on link "Organization Settings" at bounding box center [883, 112] width 185 height 29
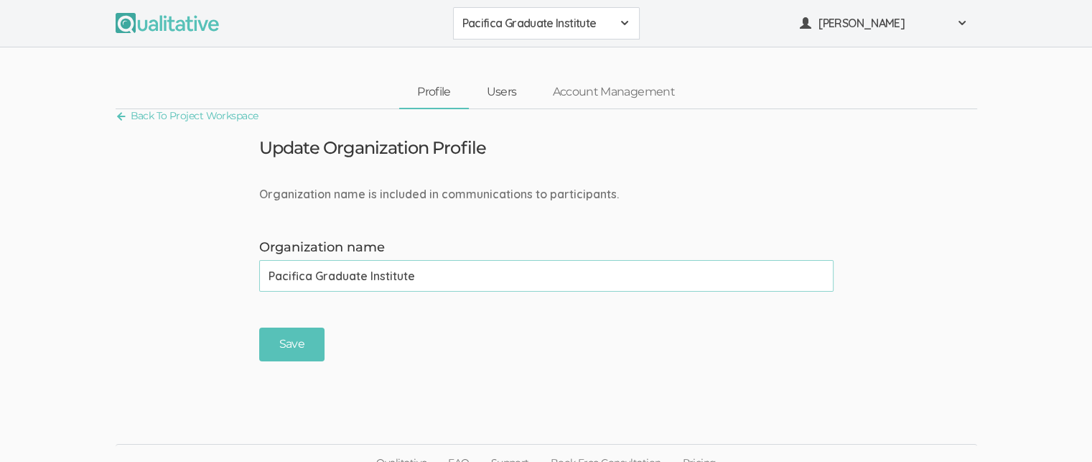
click at [498, 96] on link "Users" at bounding box center [502, 92] width 66 height 31
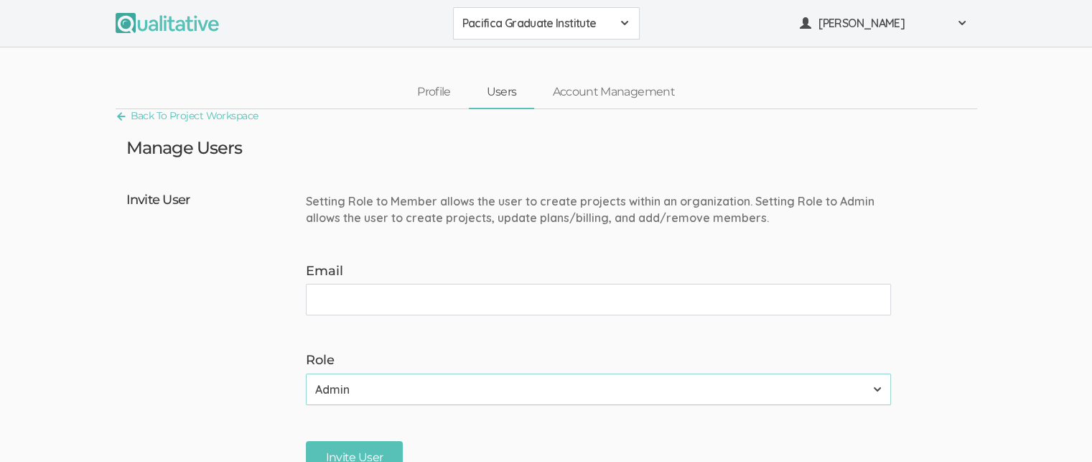
click at [580, 294] on input "Email" at bounding box center [598, 300] width 585 height 32
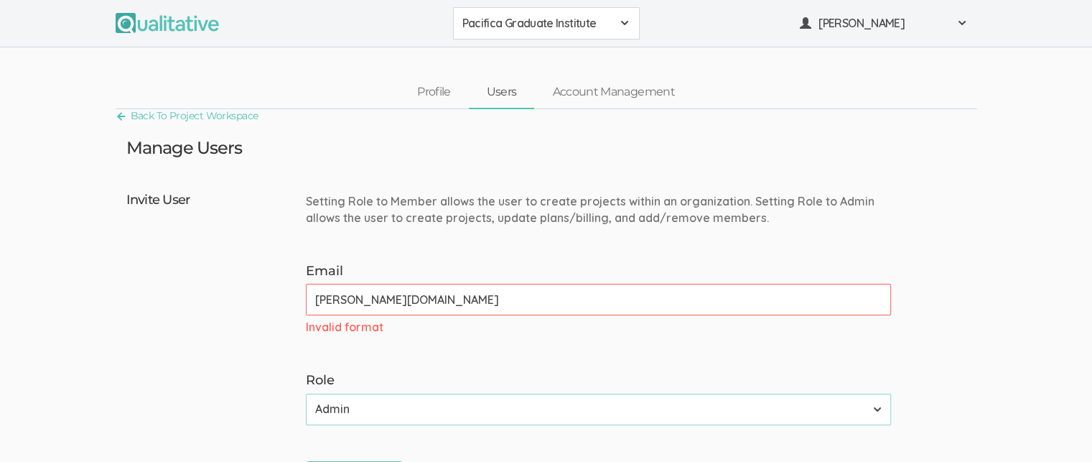
type input "erica.starks@my.pacifica.edu"
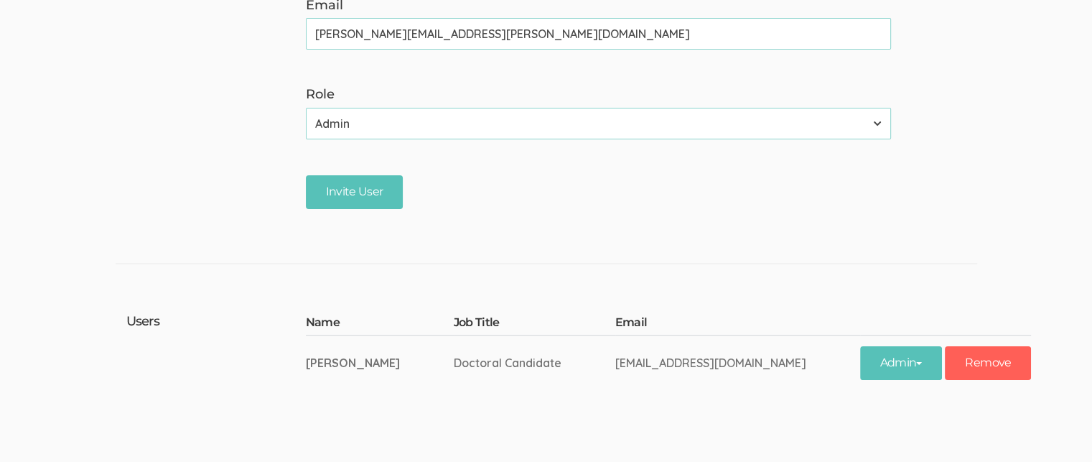
scroll to position [267, 0]
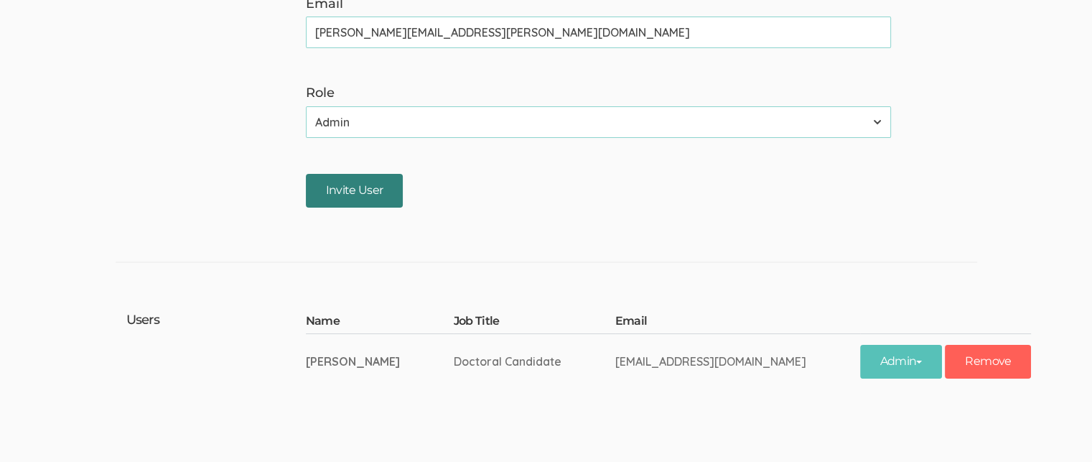
click at [365, 190] on input "Invite User" at bounding box center [355, 191] width 98 height 34
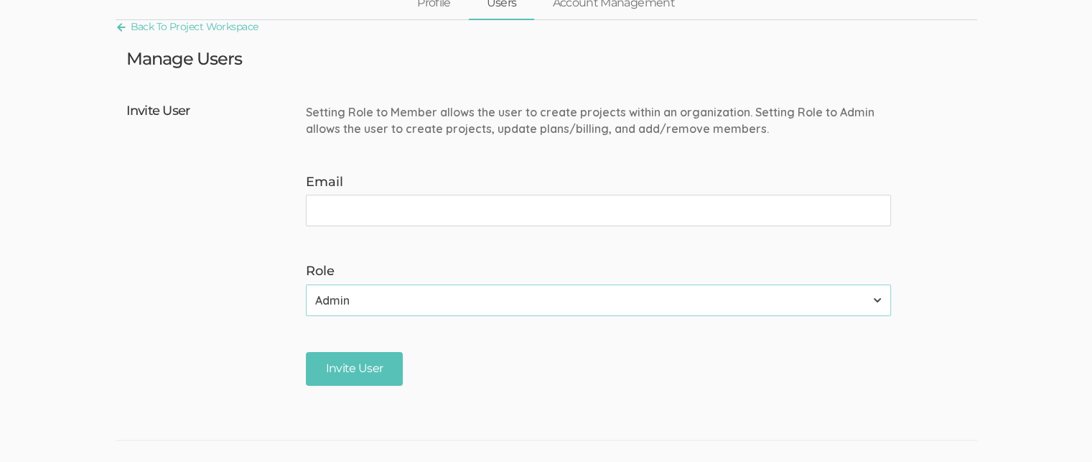
scroll to position [0, 0]
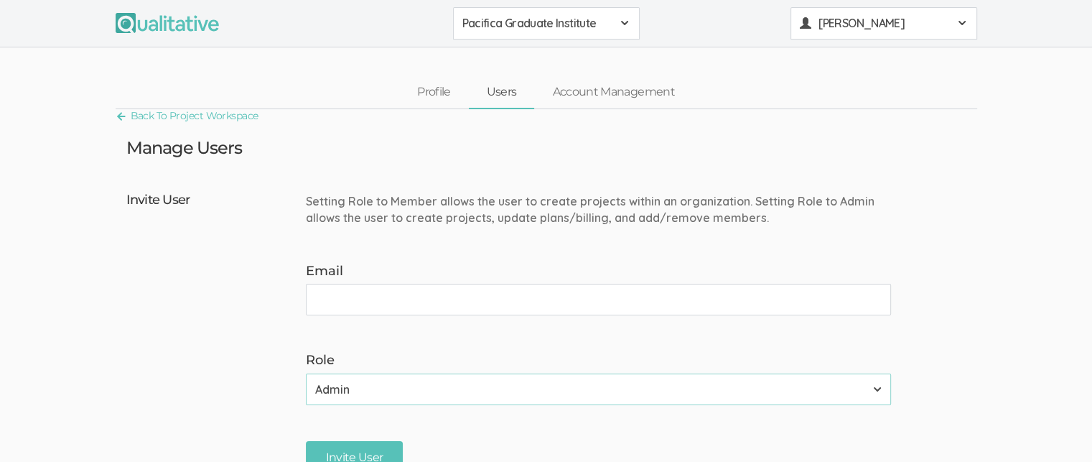
click at [849, 20] on span "Erica Starks" at bounding box center [883, 23] width 129 height 17
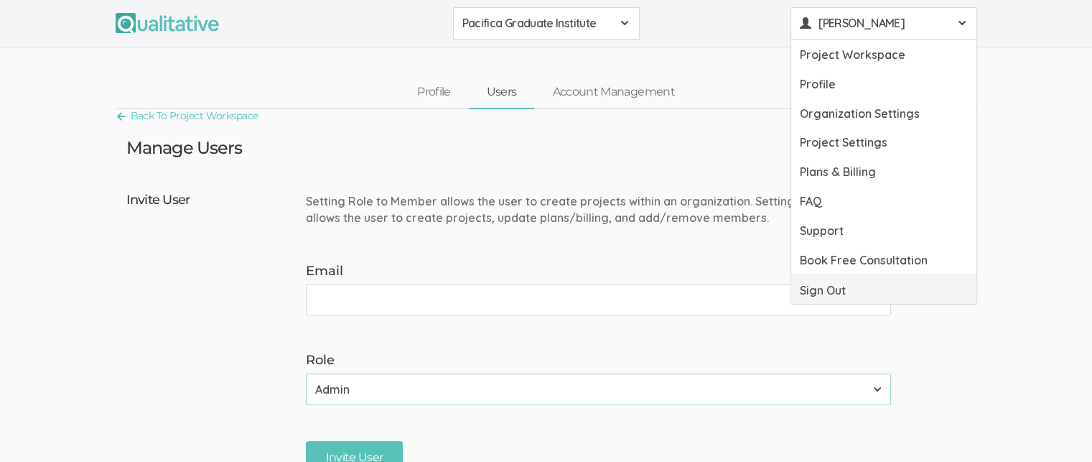
click at [844, 281] on link "Sign Out" at bounding box center [883, 289] width 185 height 29
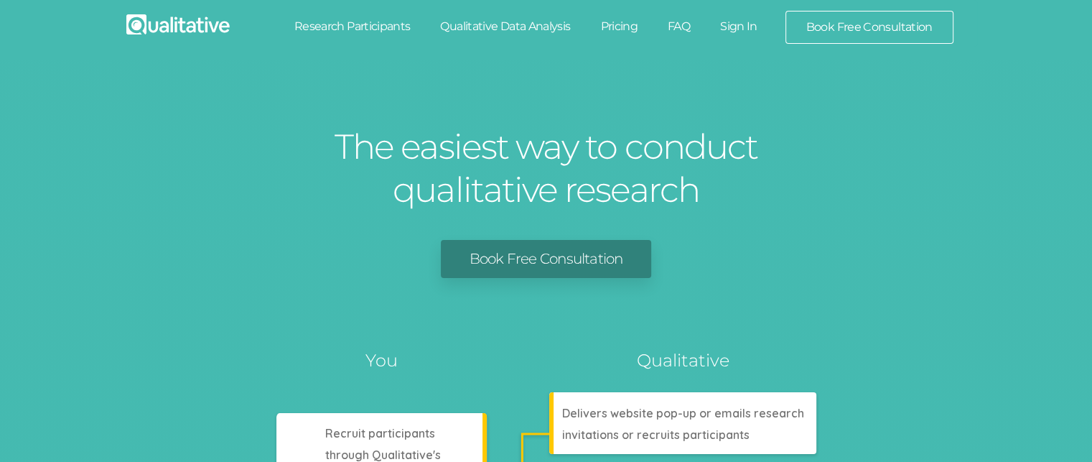
click at [737, 22] on link "Sign In" at bounding box center [738, 27] width 67 height 32
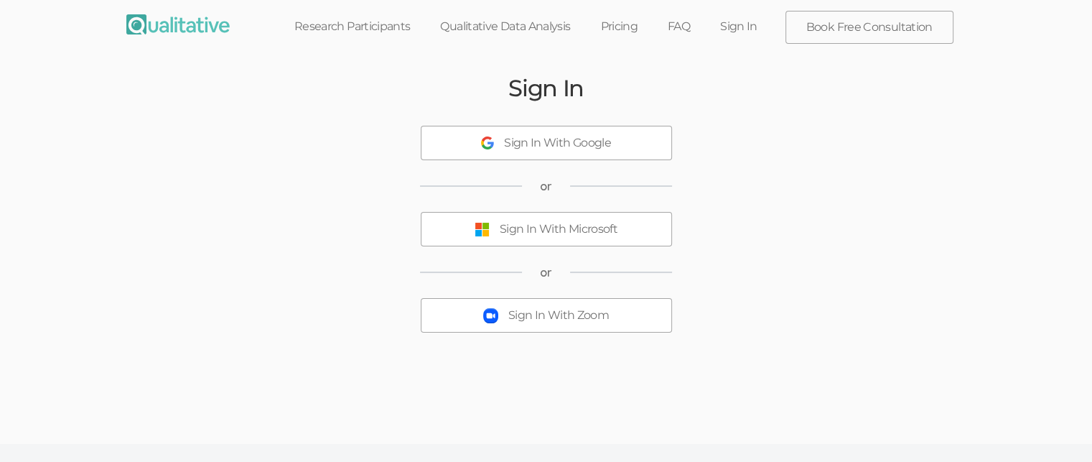
click at [554, 224] on div "Sign In With Microsoft" at bounding box center [559, 229] width 118 height 17
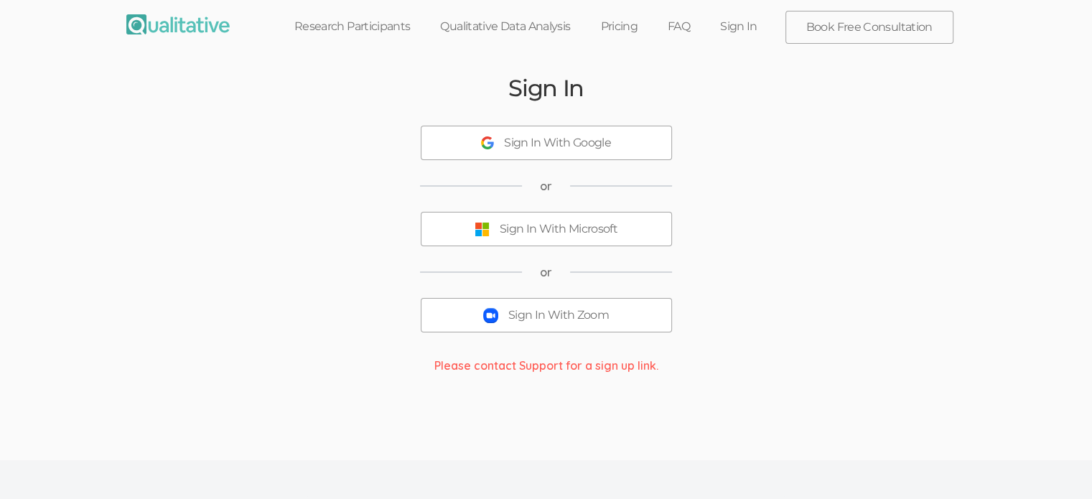
click at [603, 322] on div "Sign In With Zoom" at bounding box center [558, 315] width 101 height 17
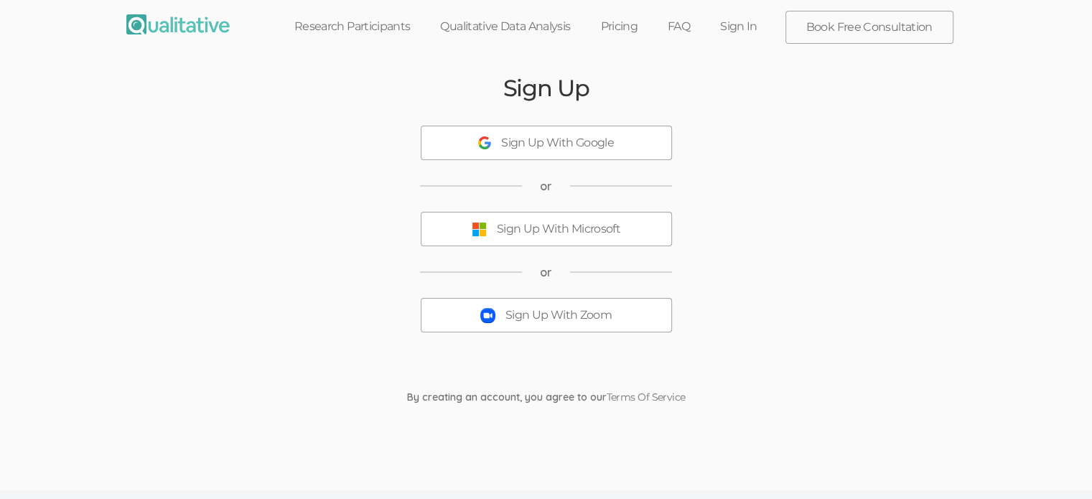
click at [583, 322] on div "Sign Up With Zoom" at bounding box center [559, 315] width 106 height 17
